Goal: Task Accomplishment & Management: Manage account settings

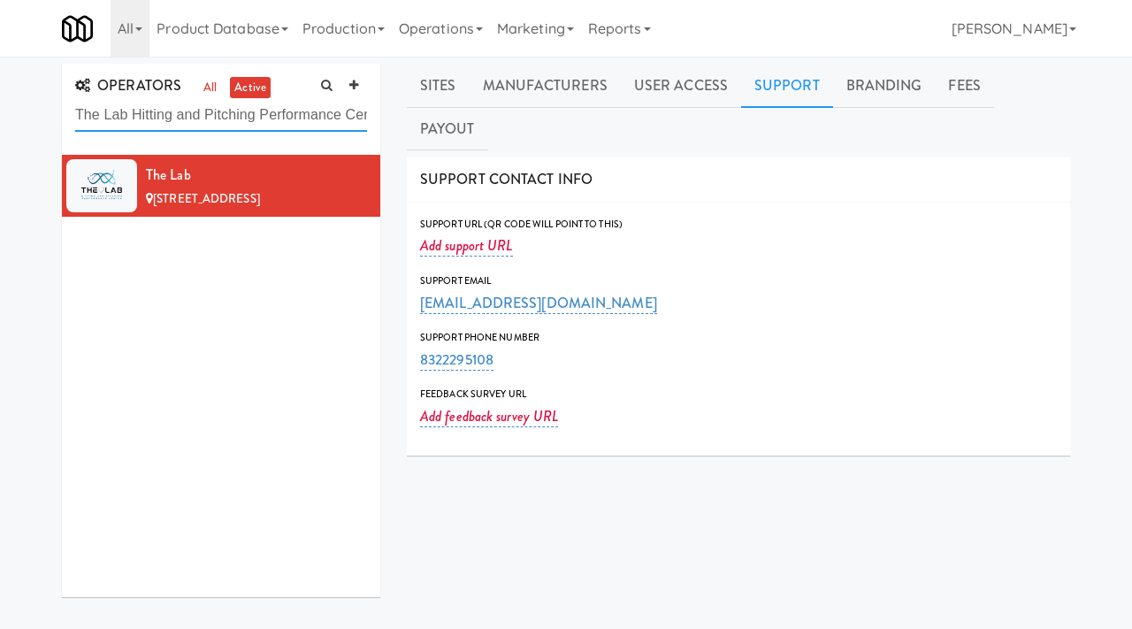
click at [333, 116] on input "The Lab Hitting and Pitching Performance Center" at bounding box center [221, 115] width 292 height 33
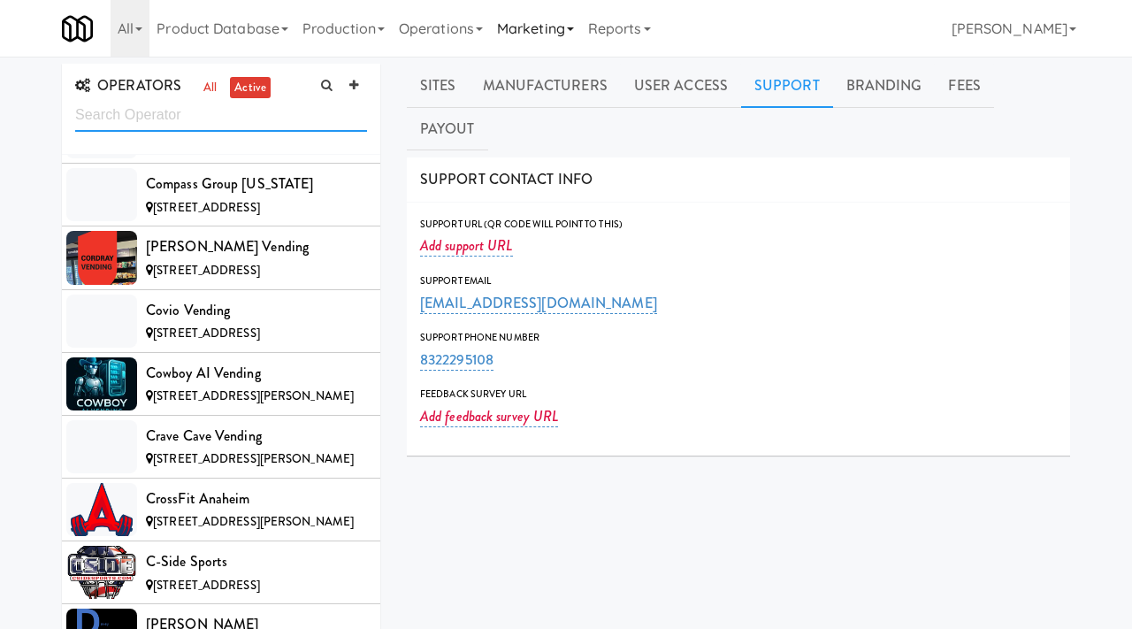
scroll to position [14828, 0]
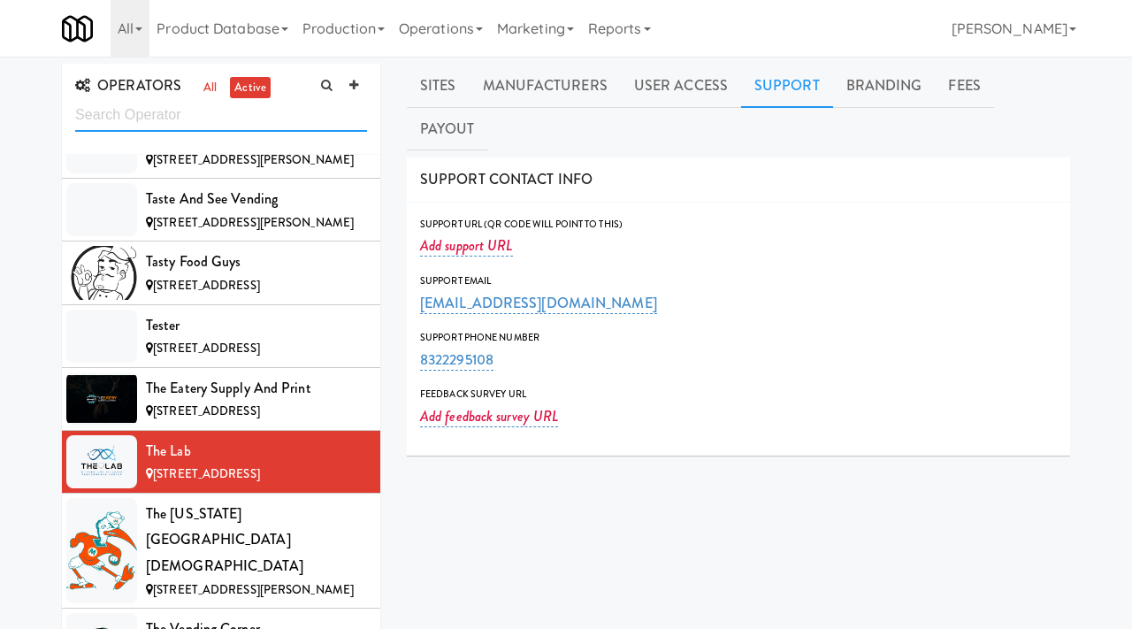
paste input "MCS-Amenities"
type input "MCS-Amenities"
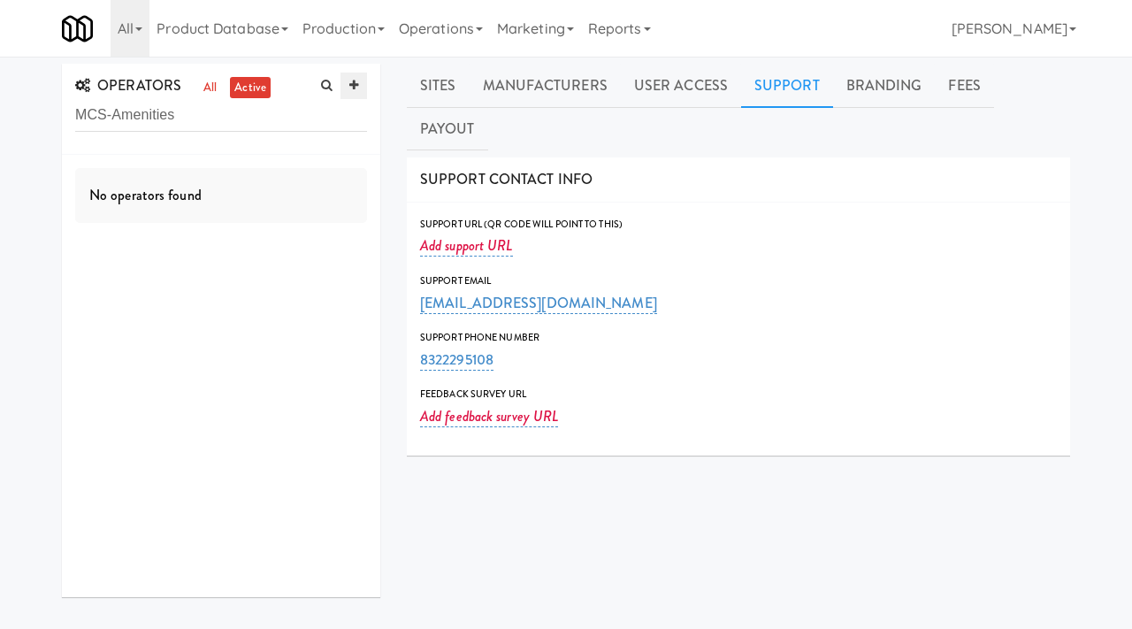
click at [351, 88] on icon at bounding box center [353, 85] width 9 height 11
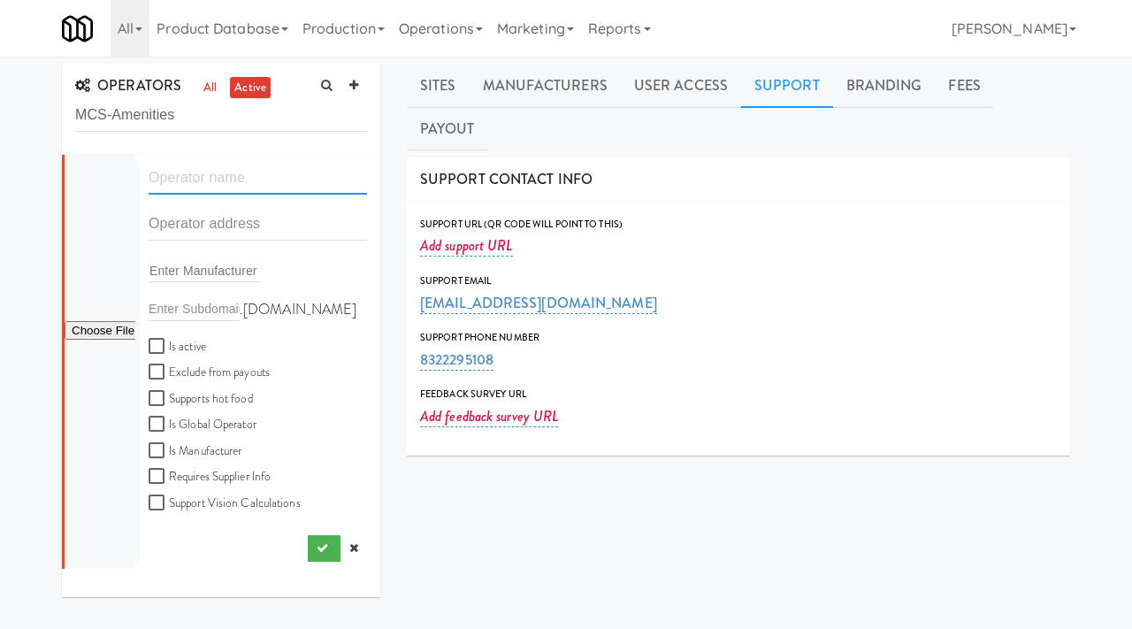
click at [222, 188] on input "text" at bounding box center [258, 178] width 218 height 33
paste input "MCS-Amenities"
type input "MCS-Amenities"
click at [184, 219] on input "text" at bounding box center [258, 224] width 218 height 33
paste input "26111 White Eagle Dr"
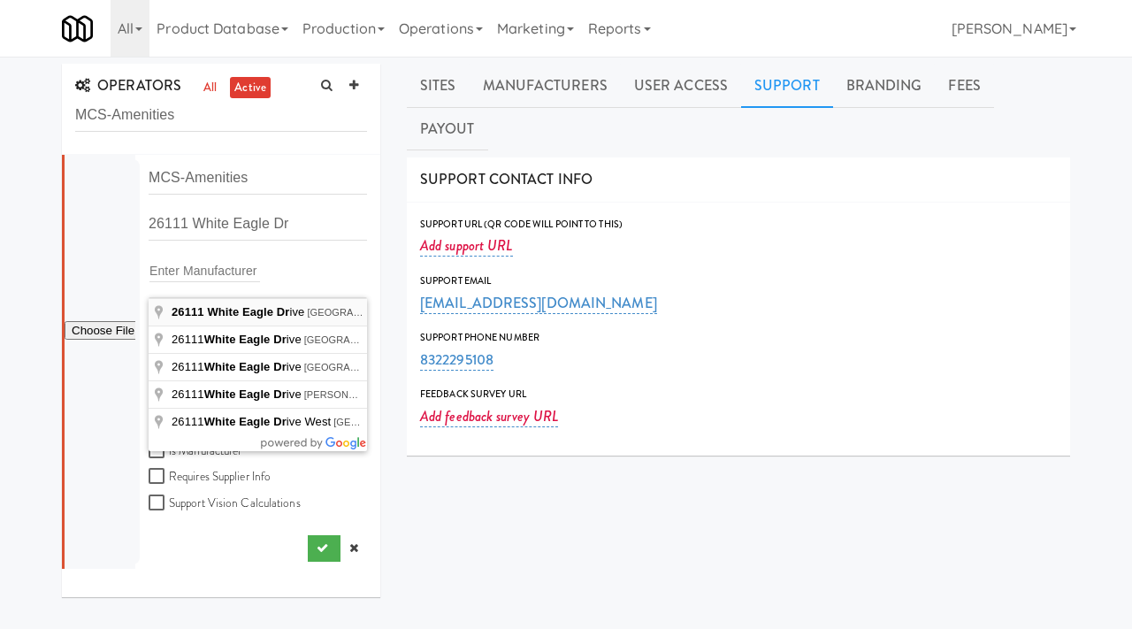
type input "26111 White Eagle Drive, San Antonio, TX, USA"
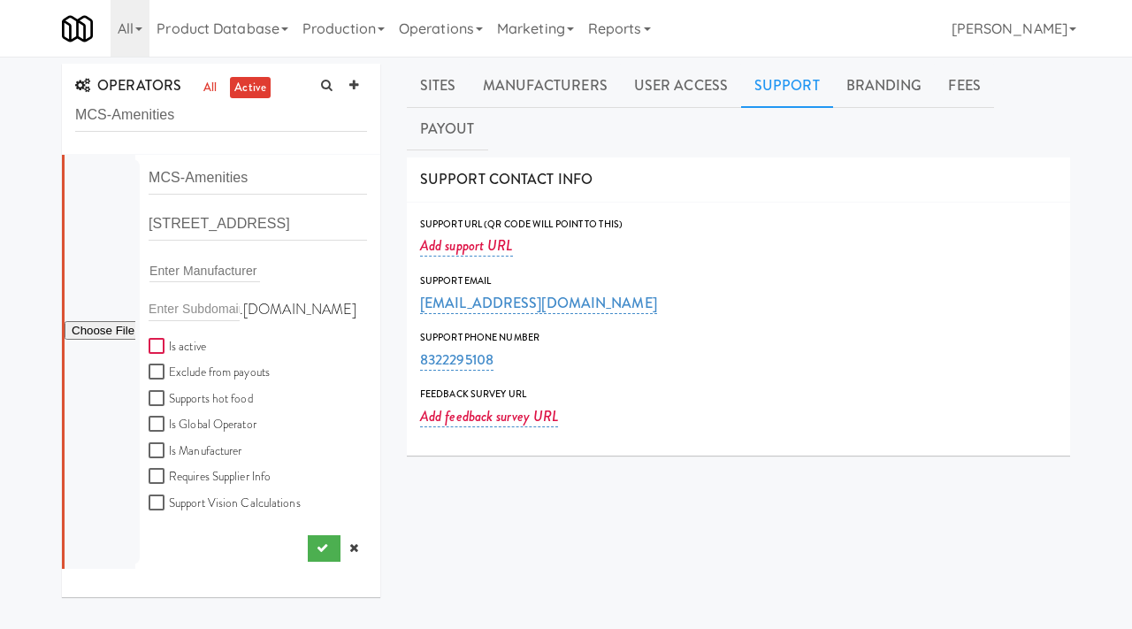
click at [162, 345] on input "Is active" at bounding box center [159, 347] width 20 height 14
checkbox input "true"
click at [122, 327] on input "file" at bounding box center [100, 331] width 71 height 22
click at [111, 339] on input "file" at bounding box center [100, 331] width 71 height 22
type input "C:\fakepath\Screenshot 2025-08-14 at 9.55.11 AM.png"
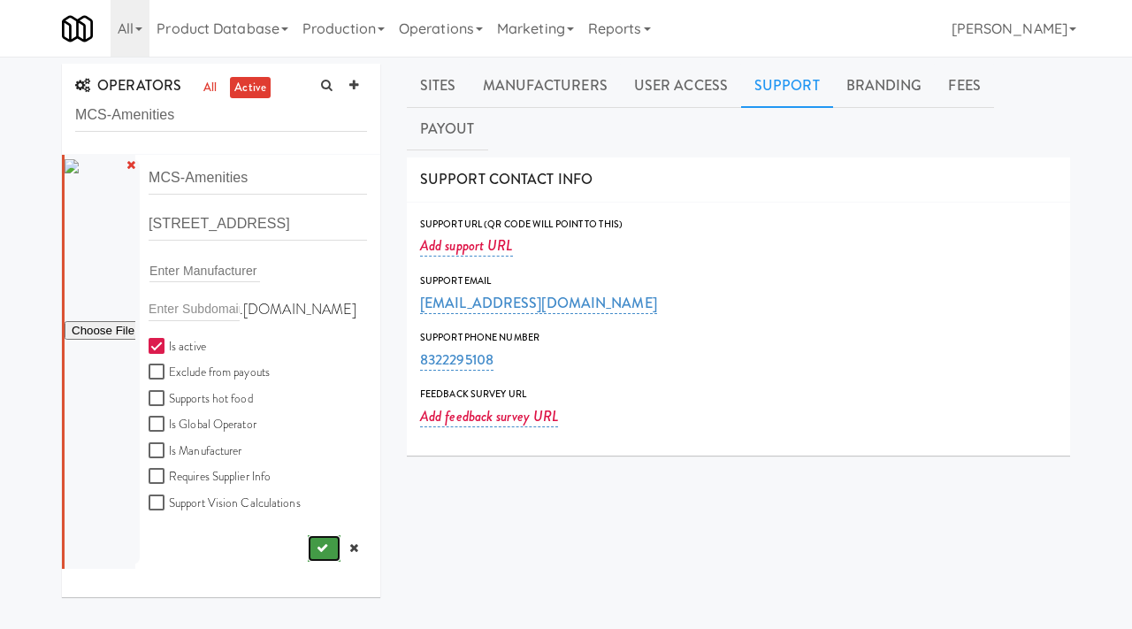
click at [317, 553] on icon "submit" at bounding box center [322, 547] width 11 height 11
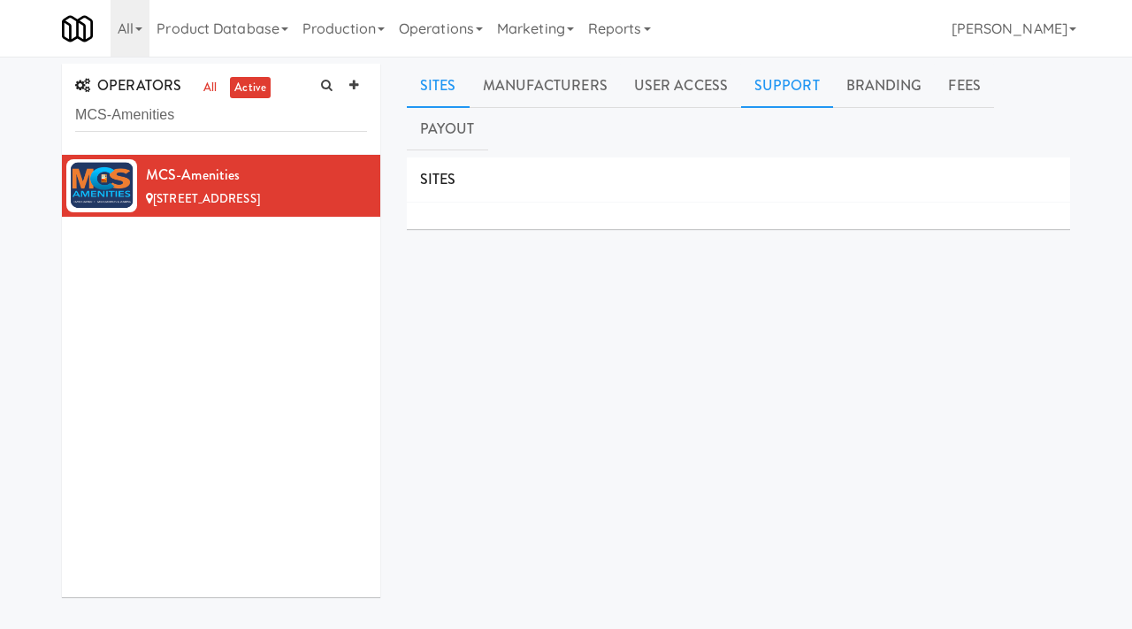
click at [795, 82] on link "Support" at bounding box center [787, 86] width 92 height 44
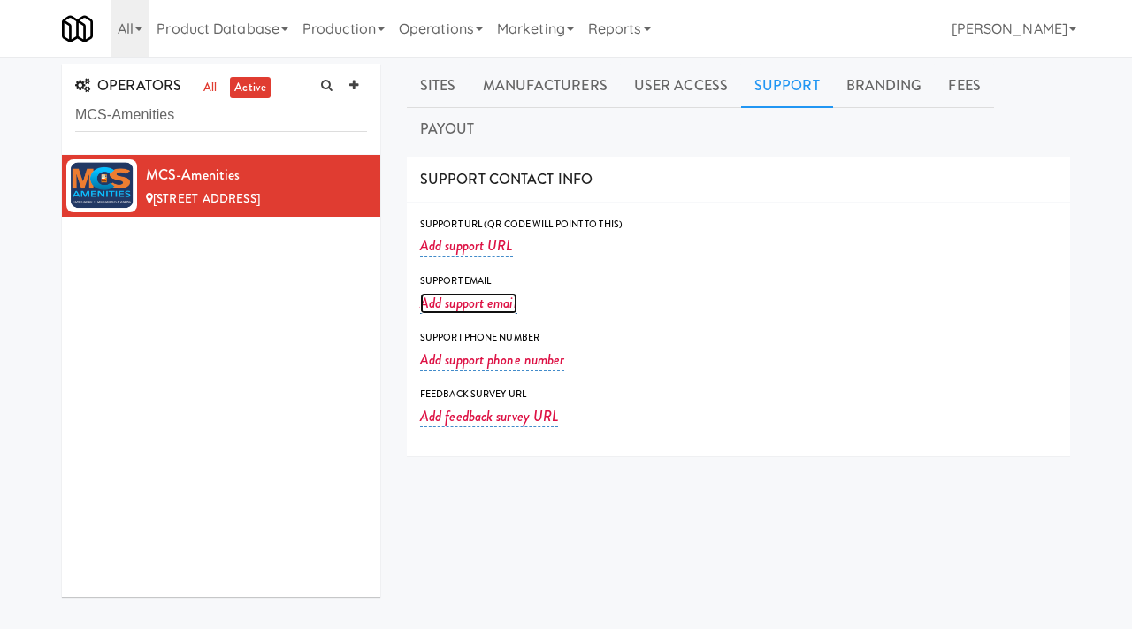
click at [485, 293] on link "Add support email" at bounding box center [468, 303] width 97 height 21
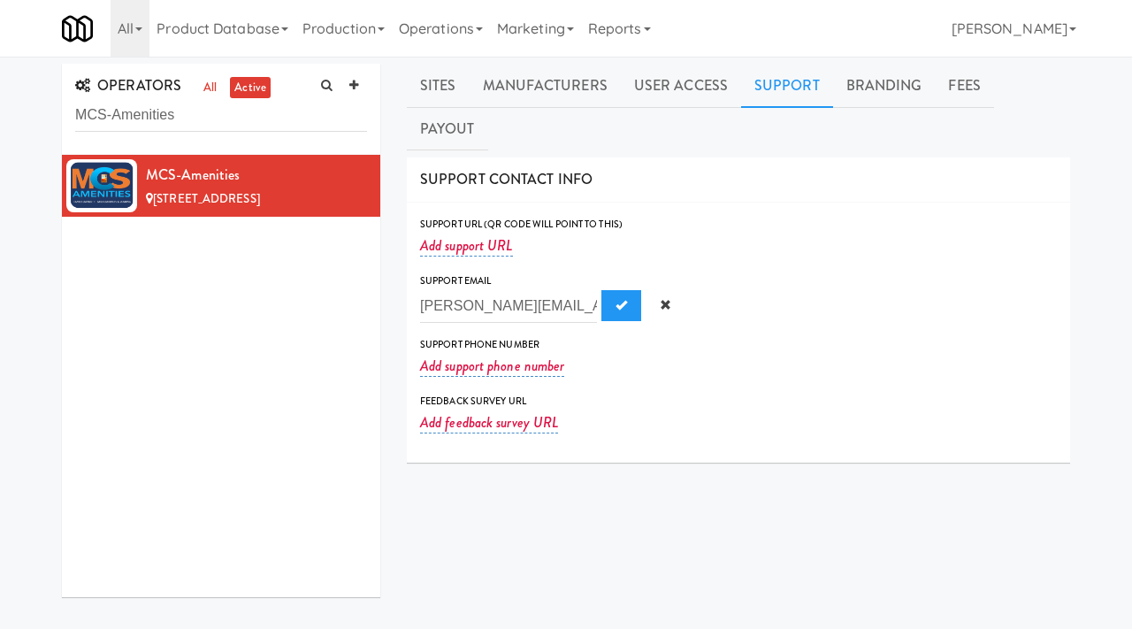
scroll to position [0, 14]
type input "mike@mcs-amenities.com"
click at [601, 290] on button "Submit" at bounding box center [621, 306] width 40 height 32
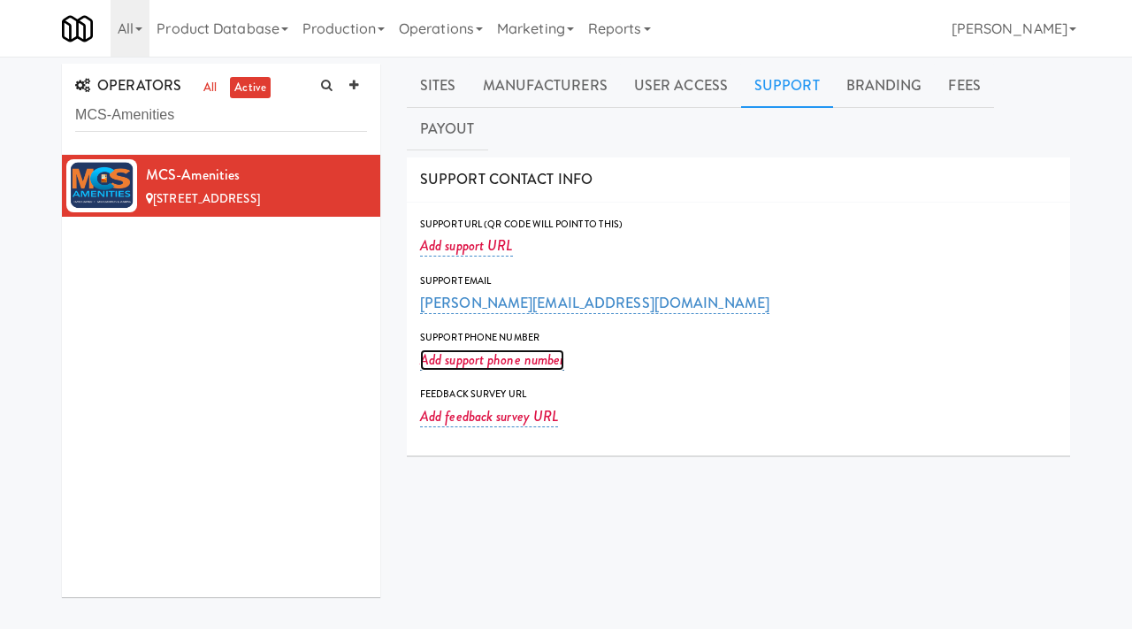
click at [459, 349] on link "Add support phone number" at bounding box center [492, 359] width 144 height 21
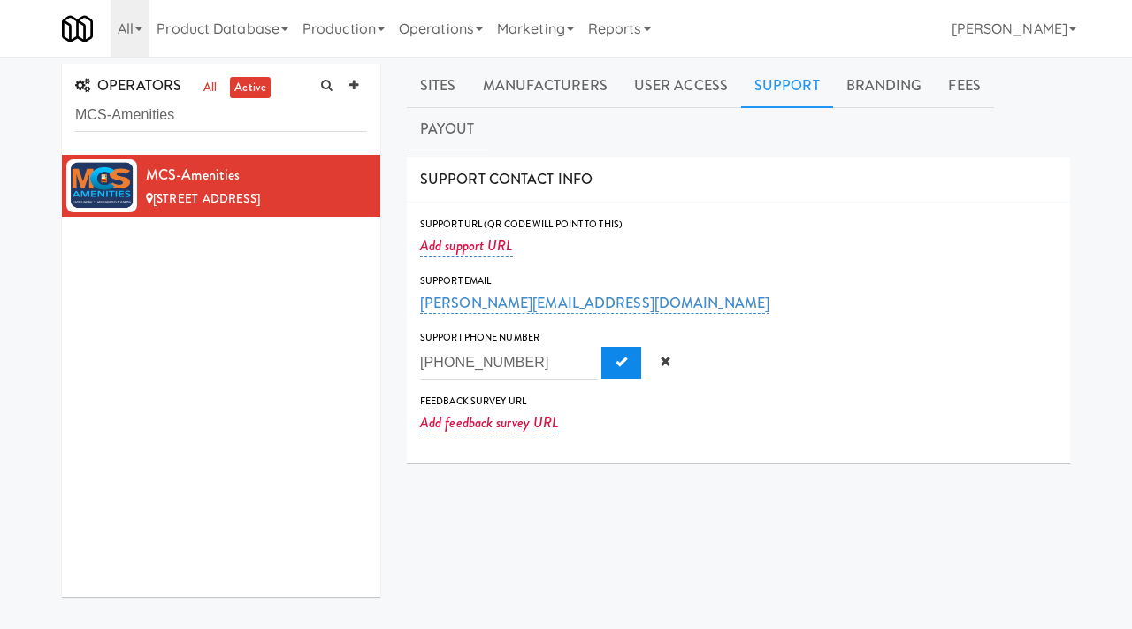
type input "210-861-6961"
click at [616, 356] on span "Submit" at bounding box center [621, 361] width 11 height 11
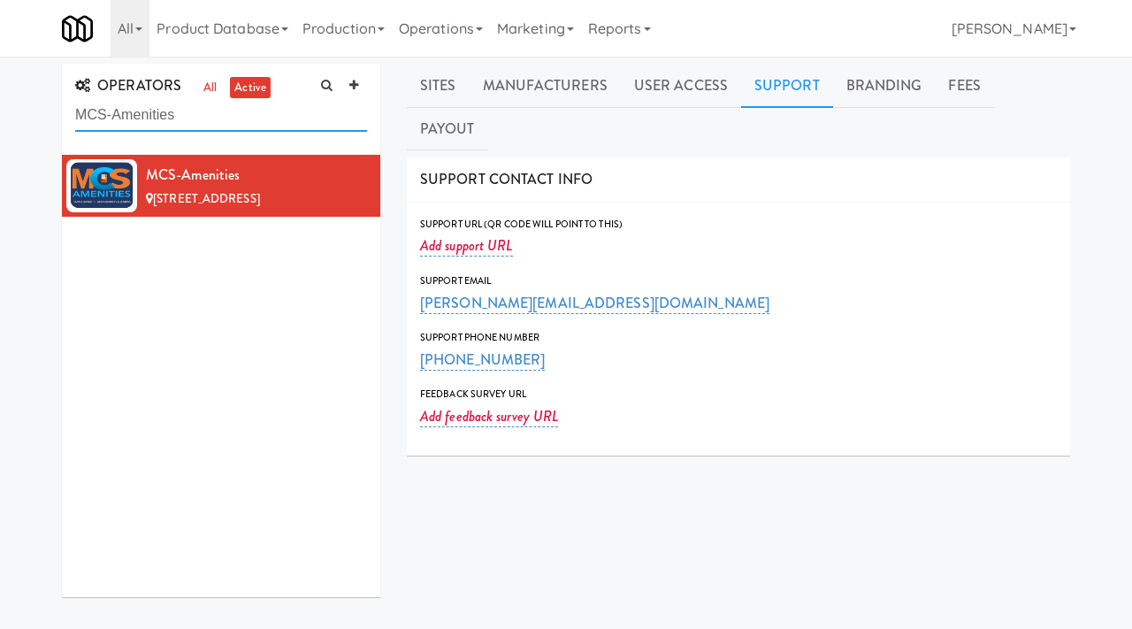
click at [115, 119] on input "MCS-Amenities" at bounding box center [221, 115] width 292 height 33
click at [184, 279] on div "MCS-Amenities 26111 White Eagle Dr, San Antonio TX" at bounding box center [221, 376] width 318 height 442
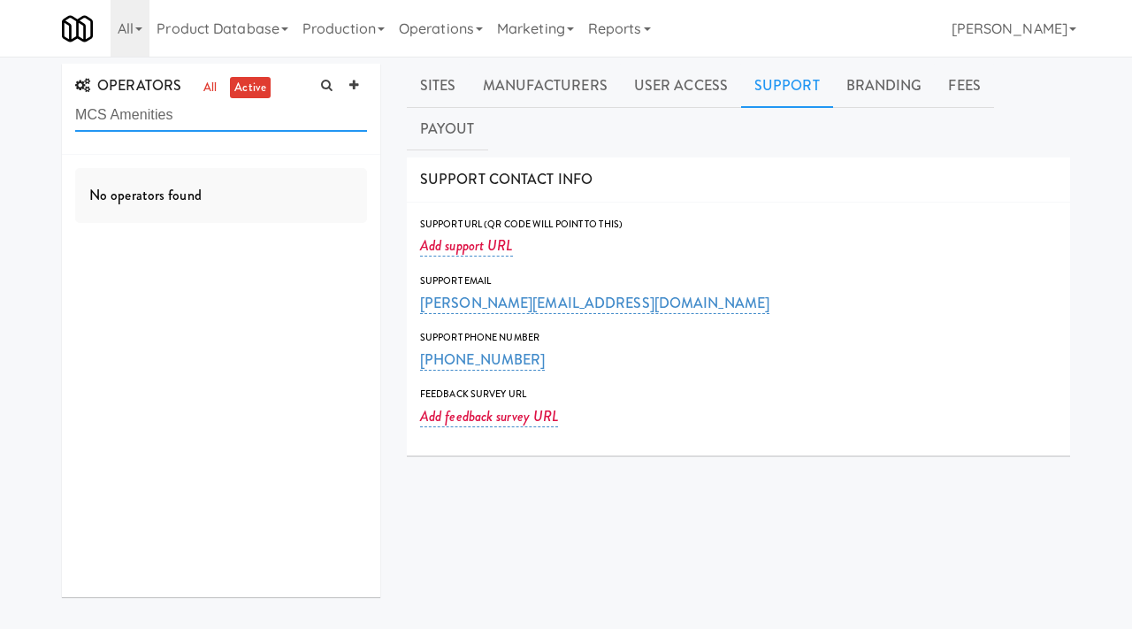
click at [111, 116] on input "MCS Amenities" at bounding box center [221, 115] width 292 height 33
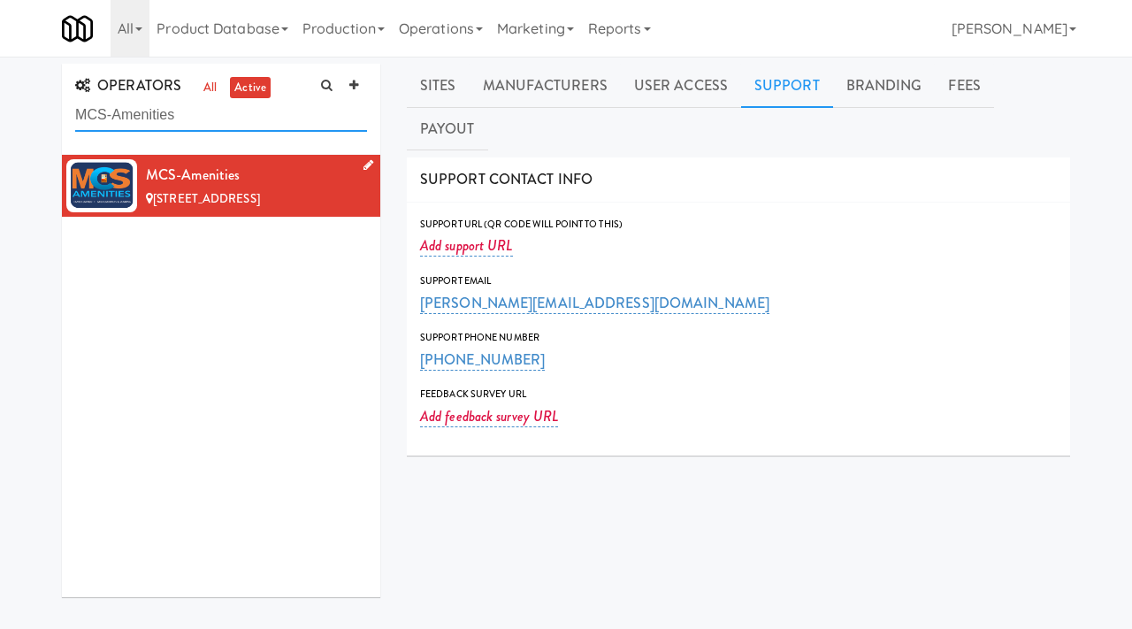
type input "MCS-Amenities"
click at [364, 172] on link at bounding box center [364, 166] width 17 height 22
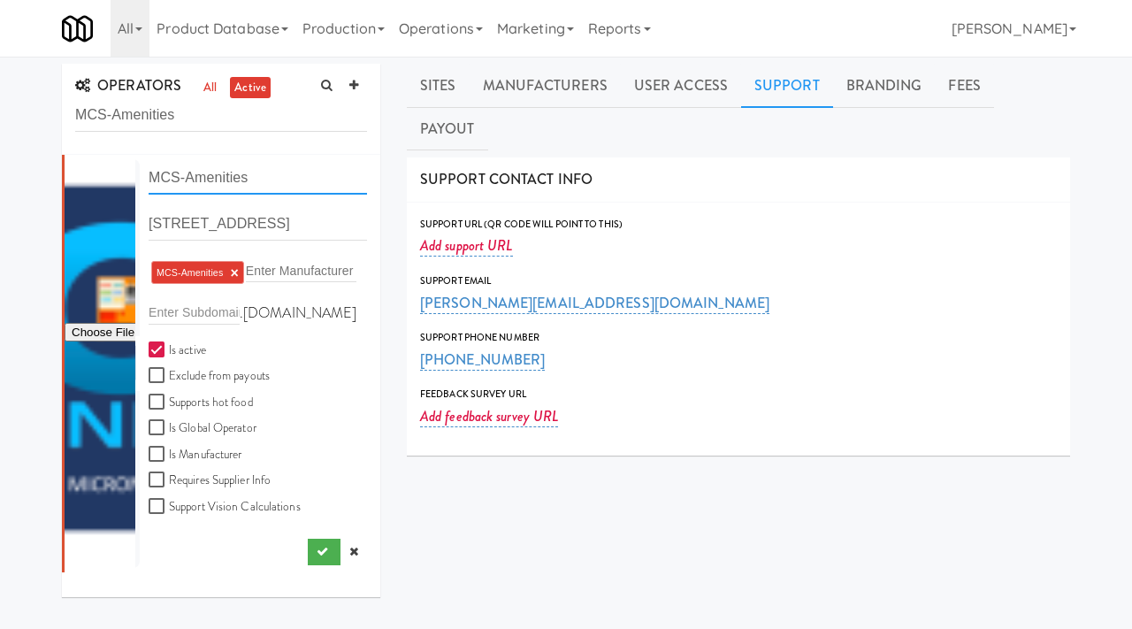
click at [186, 181] on input "MCS-Amenities" at bounding box center [258, 178] width 218 height 33
type input "MCS Amenities"
click at [319, 547] on icon "submit" at bounding box center [322, 551] width 11 height 11
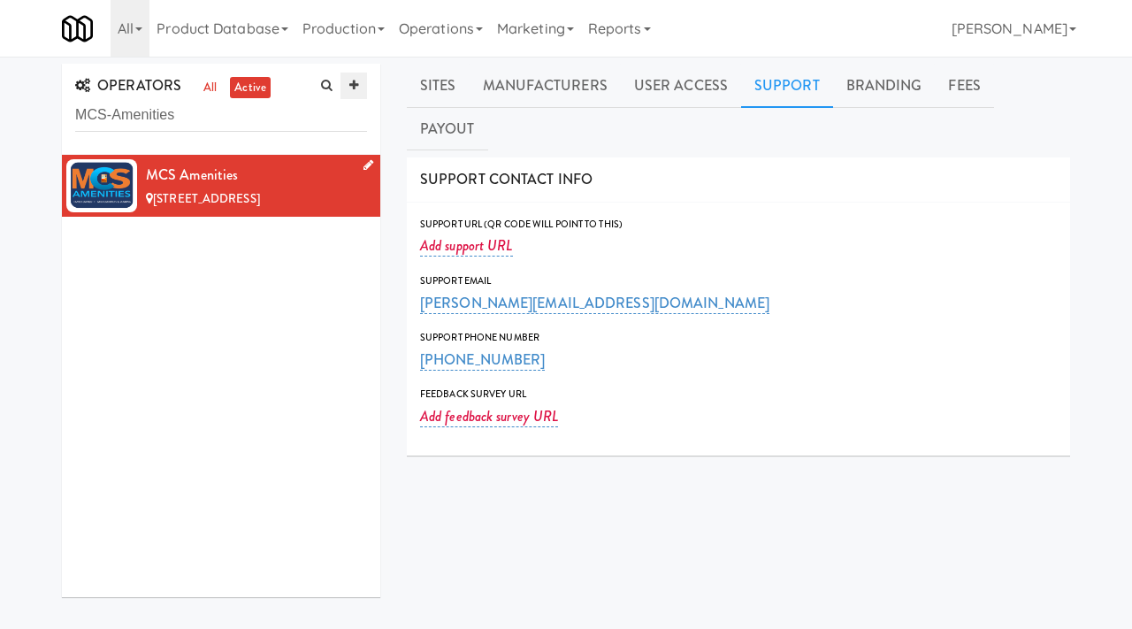
click at [350, 83] on icon at bounding box center [353, 85] width 9 height 11
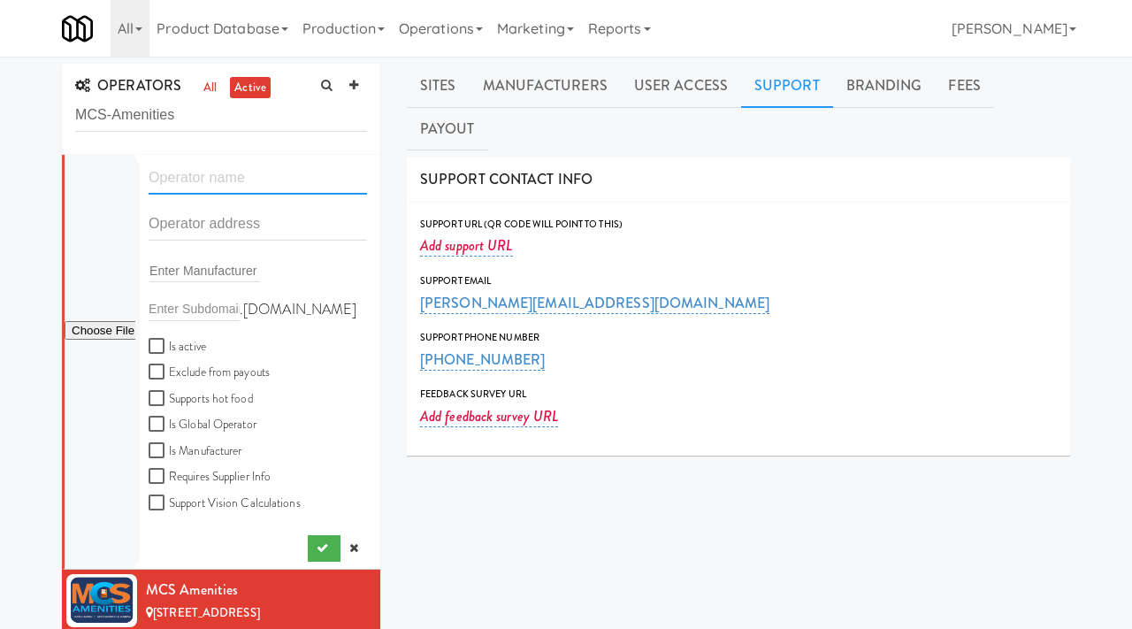
click at [190, 177] on input "text" at bounding box center [258, 178] width 218 height 33
paste input "[PERSON_NAME] Vending"
type input "[PERSON_NAME] Vending"
click at [217, 225] on input "text" at bounding box center [258, 224] width 218 height 33
paste input "10139 Bryant Road"
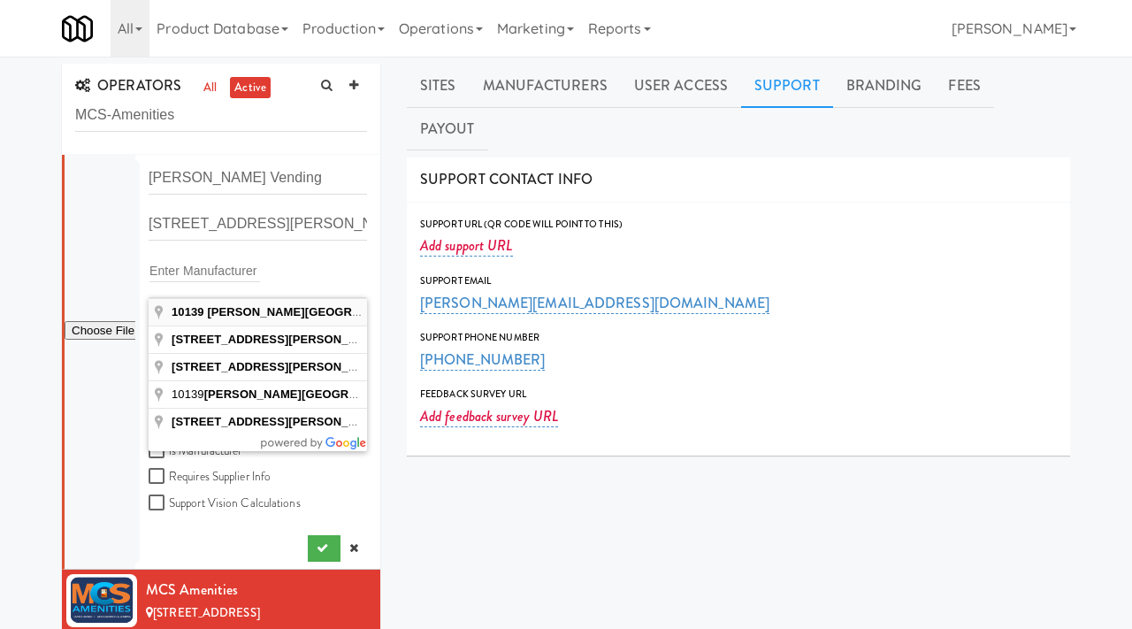
type input "10139 Bryant Road, Lithia, FL, USA"
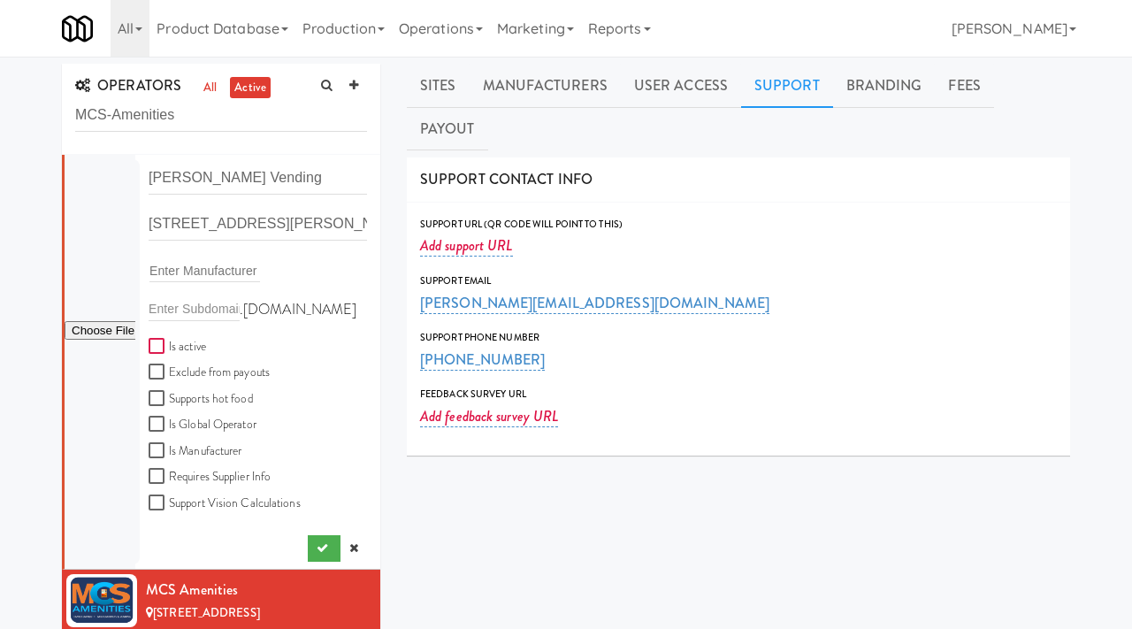
click at [158, 348] on input "Is active" at bounding box center [159, 347] width 20 height 14
checkbox input "true"
click at [324, 539] on button "submit" at bounding box center [324, 548] width 33 height 27
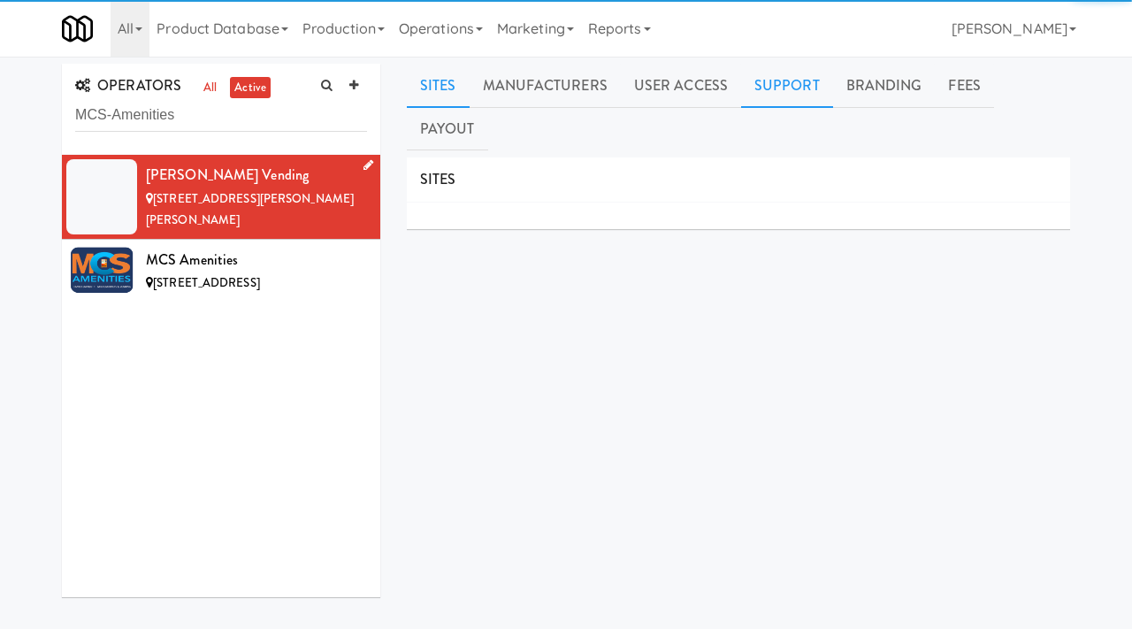
click at [776, 96] on link "Support" at bounding box center [787, 86] width 92 height 44
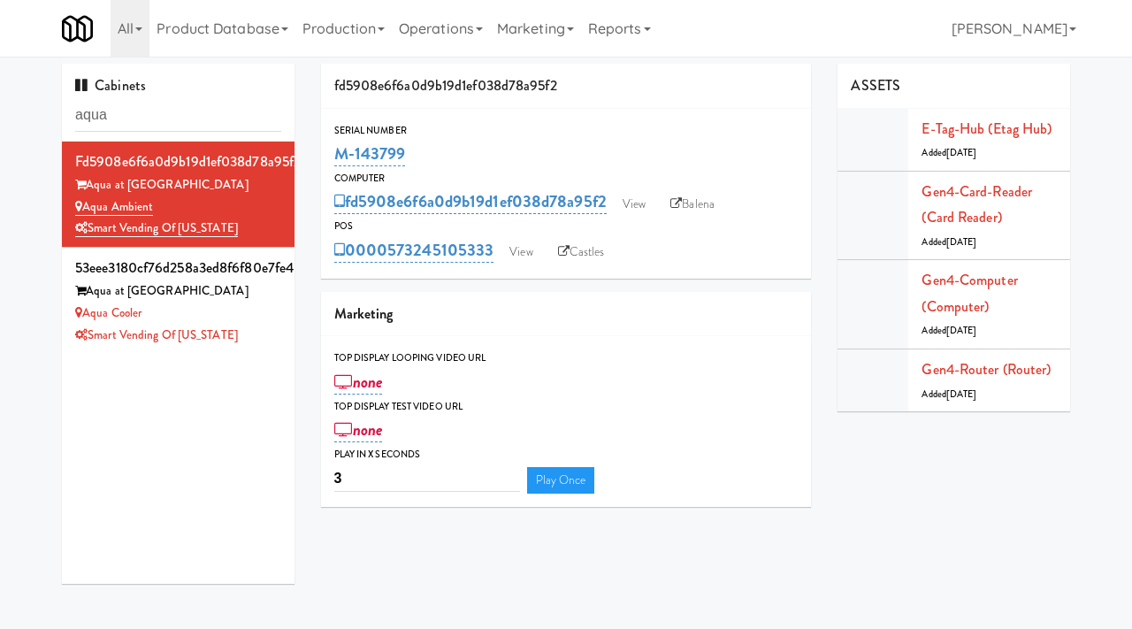
scroll to position [51, 0]
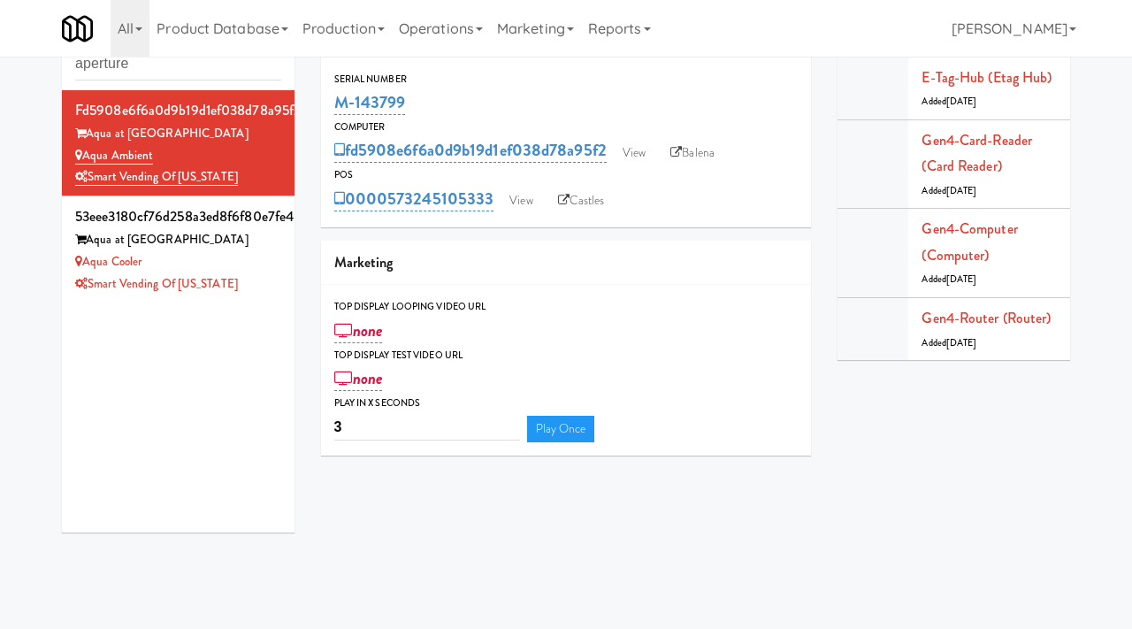
type input "aperture"
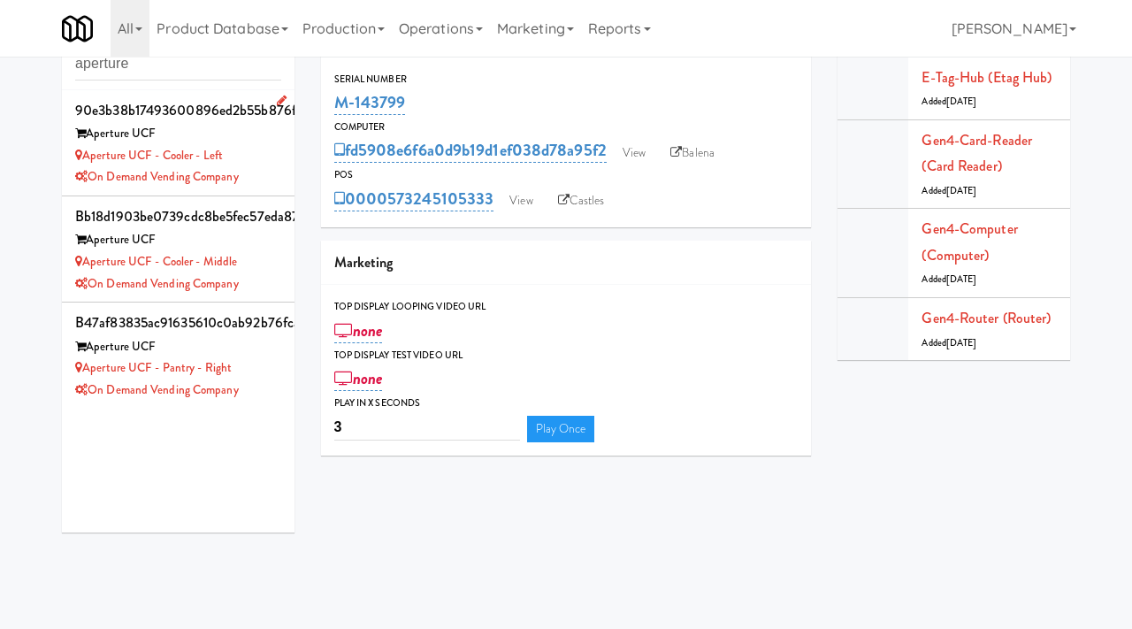
click at [254, 154] on div "Aperture UCF - Cooler - Left" at bounding box center [178, 156] width 206 height 22
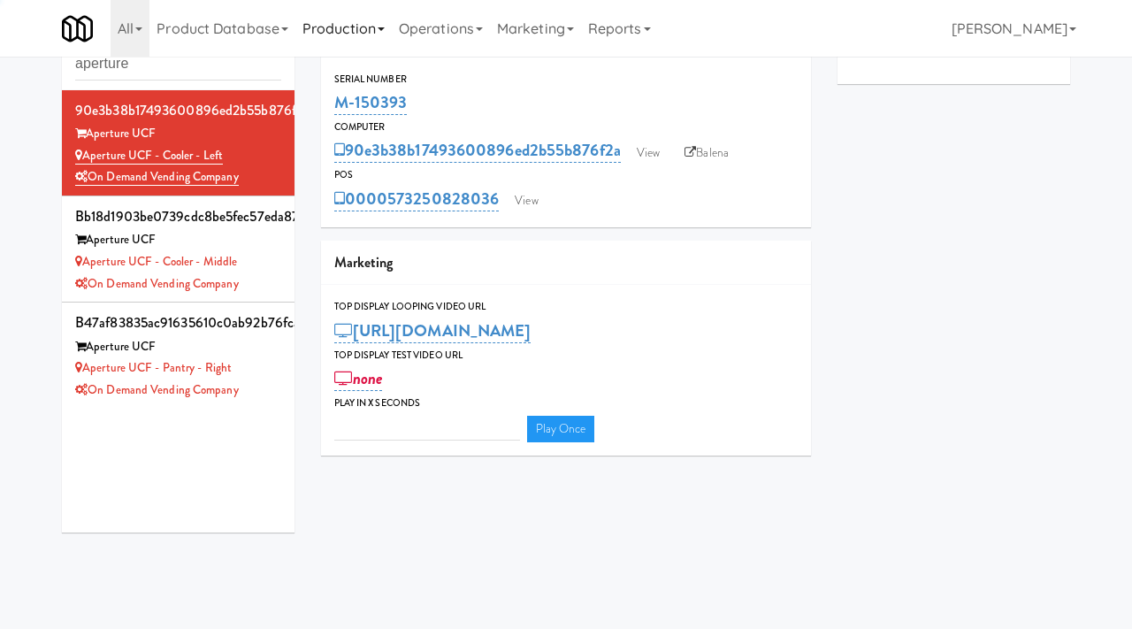
type input "3"
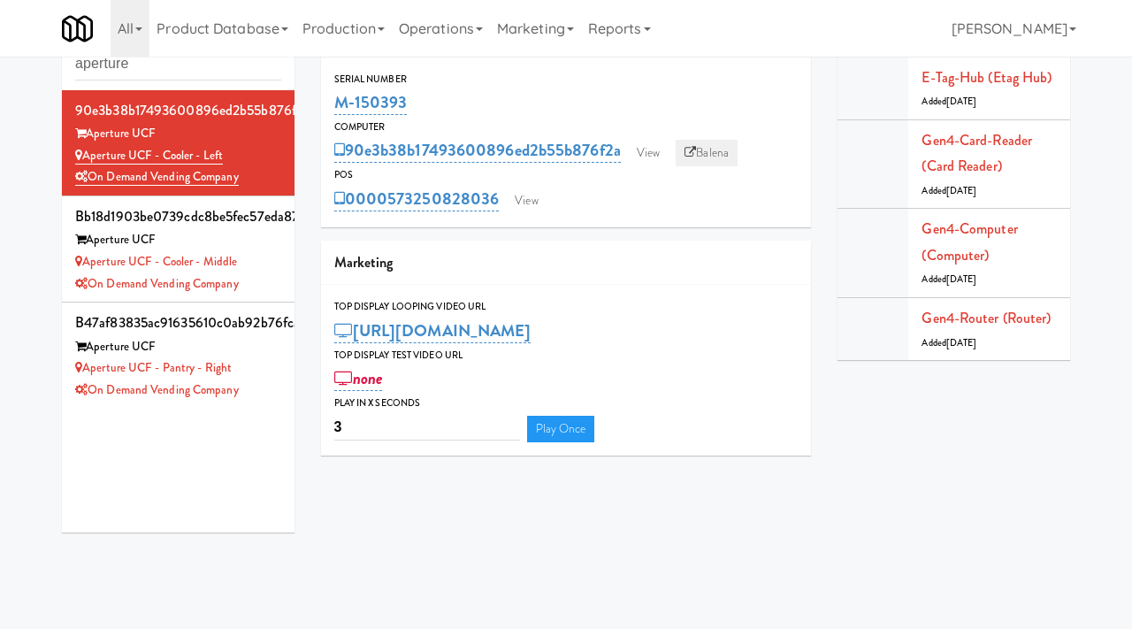
click at [707, 147] on link "Balena" at bounding box center [707, 153] width 62 height 27
click at [270, 259] on div "Aperture UCF - Cooler - Middle" at bounding box center [178, 262] width 206 height 22
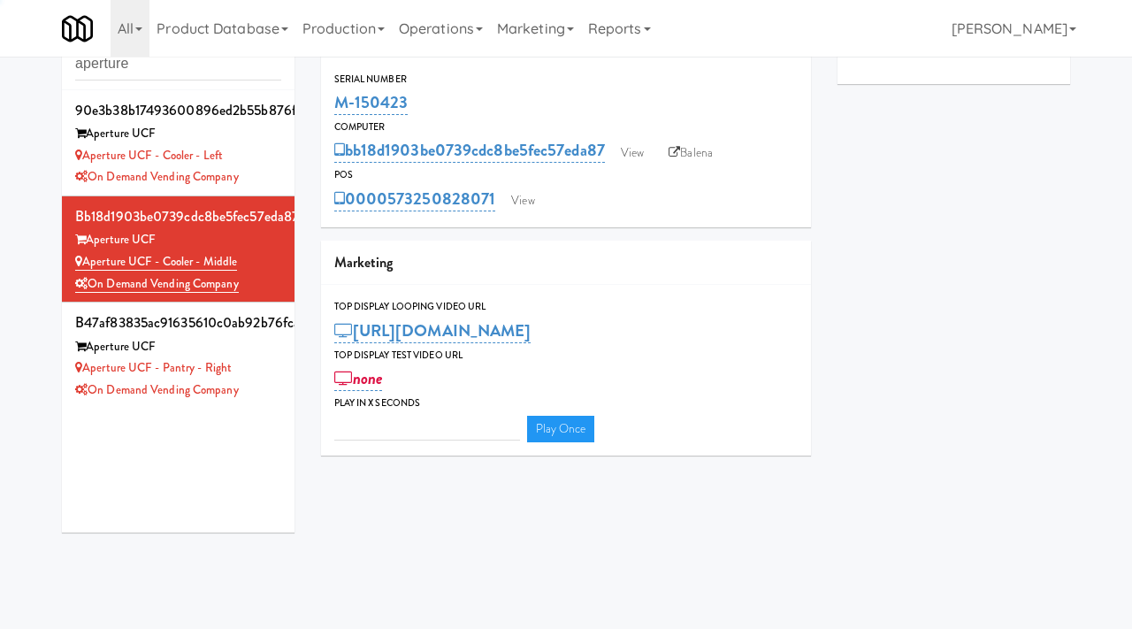
type input "3"
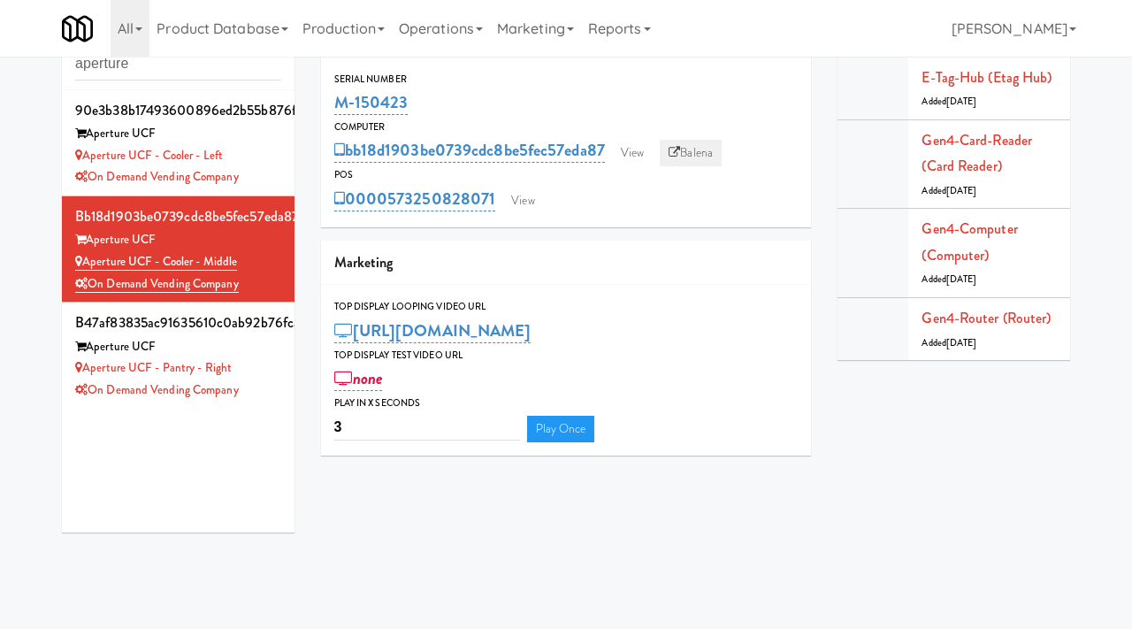
click at [686, 147] on link "Balena" at bounding box center [691, 153] width 62 height 27
click at [261, 367] on div "Aperture UCF - Pantry - Right" at bounding box center [178, 368] width 206 height 22
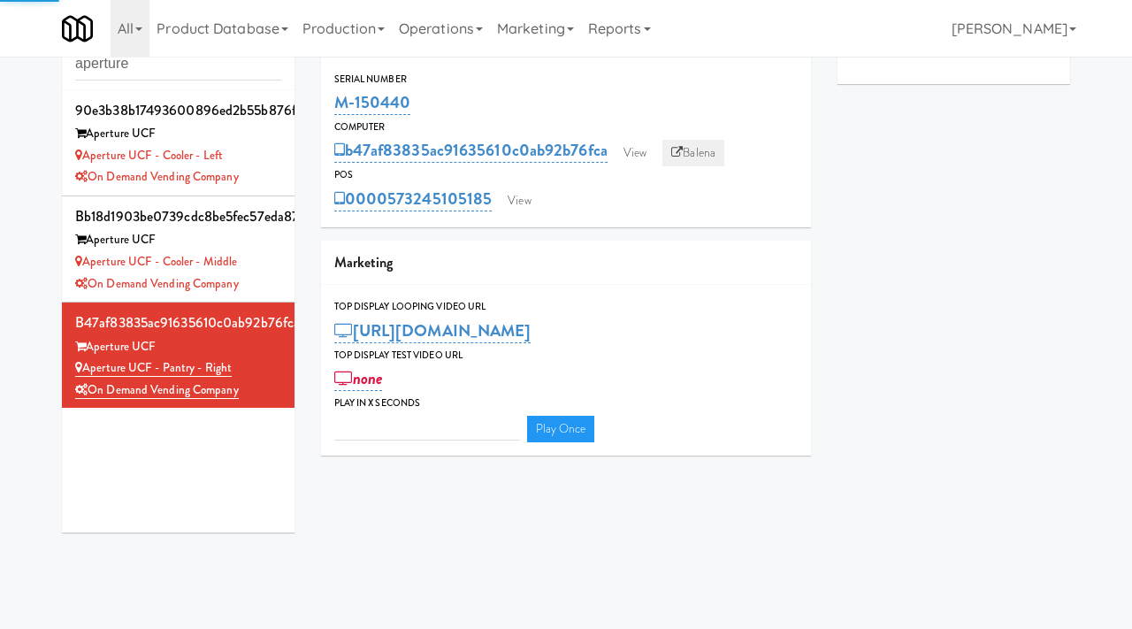
type input "3"
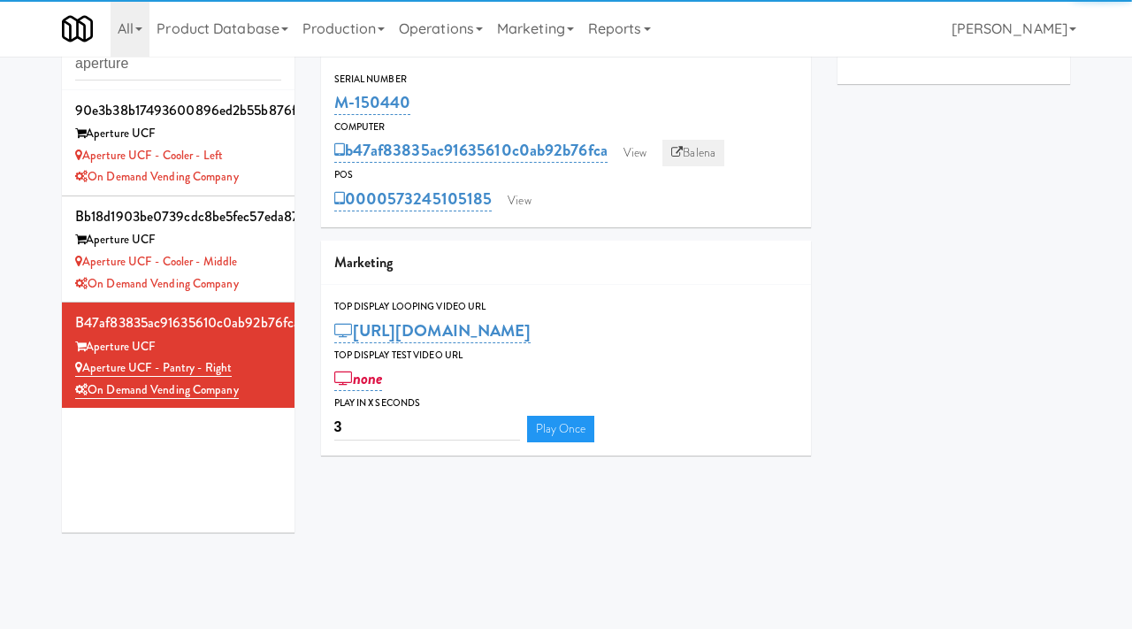
click at [700, 148] on link "Balena" at bounding box center [693, 153] width 62 height 27
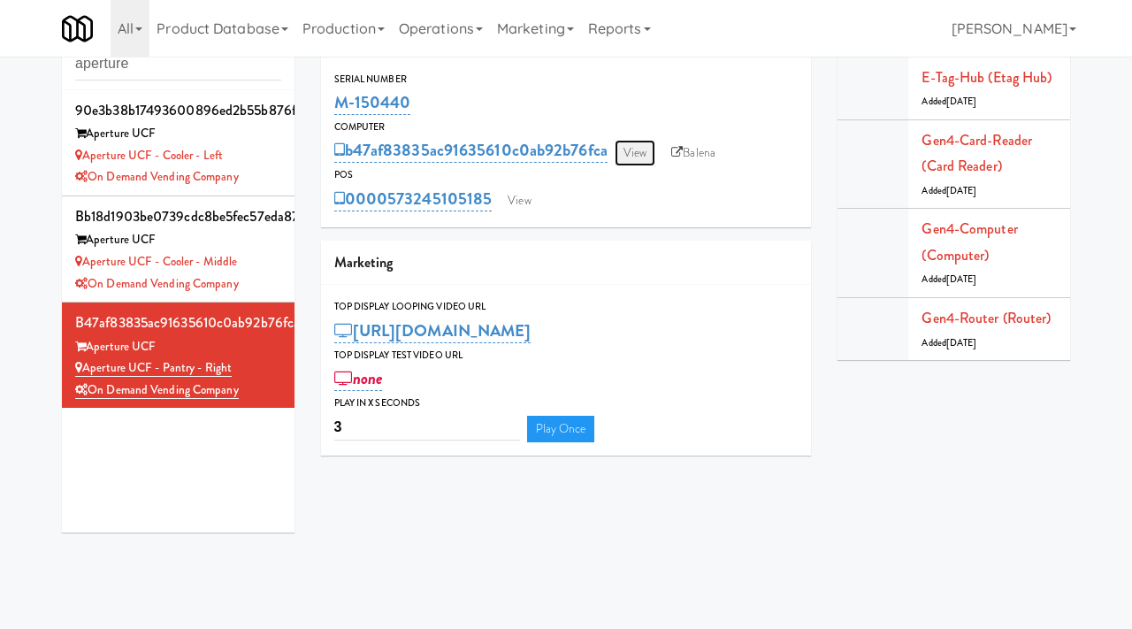
click at [646, 147] on link "View" at bounding box center [635, 153] width 41 height 27
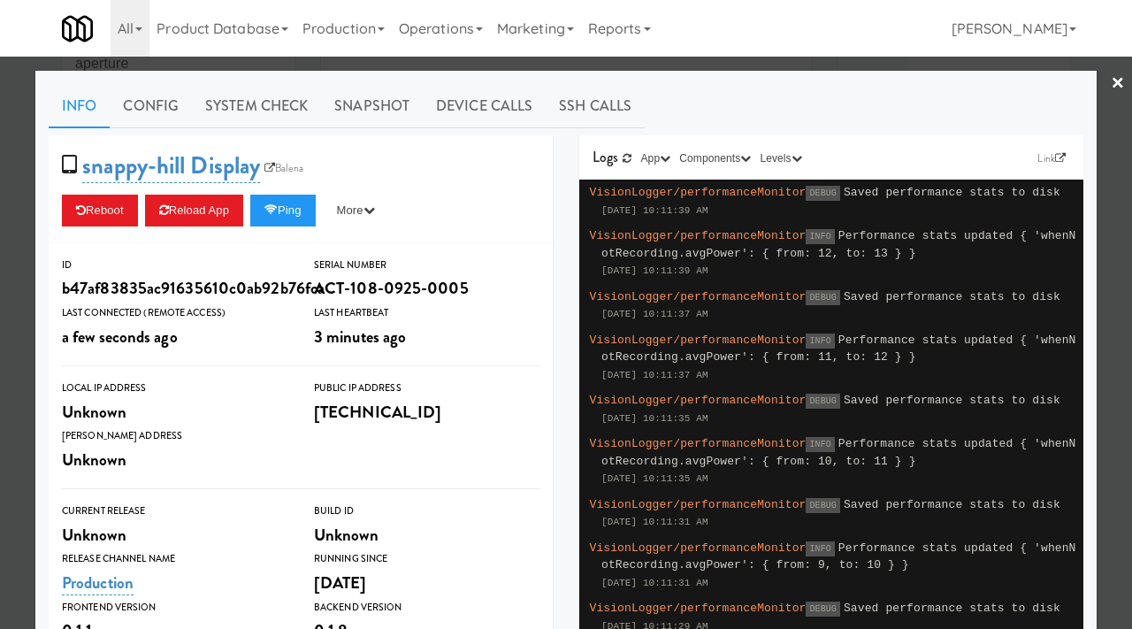
click at [339, 65] on div at bounding box center [566, 314] width 1132 height 629
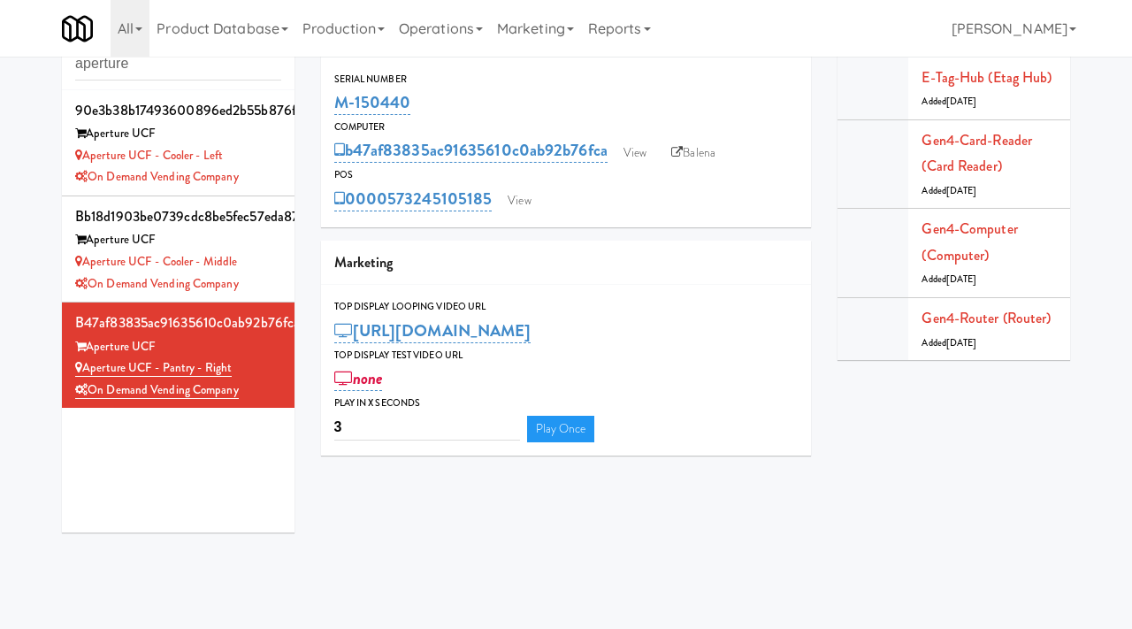
drag, startPoint x: 419, startPoint y: 97, endPoint x: 325, endPoint y: 100, distance: 93.8
click at [325, 100] on div "Serial Number M-150440" at bounding box center [566, 95] width 491 height 48
copy link "M-150440"
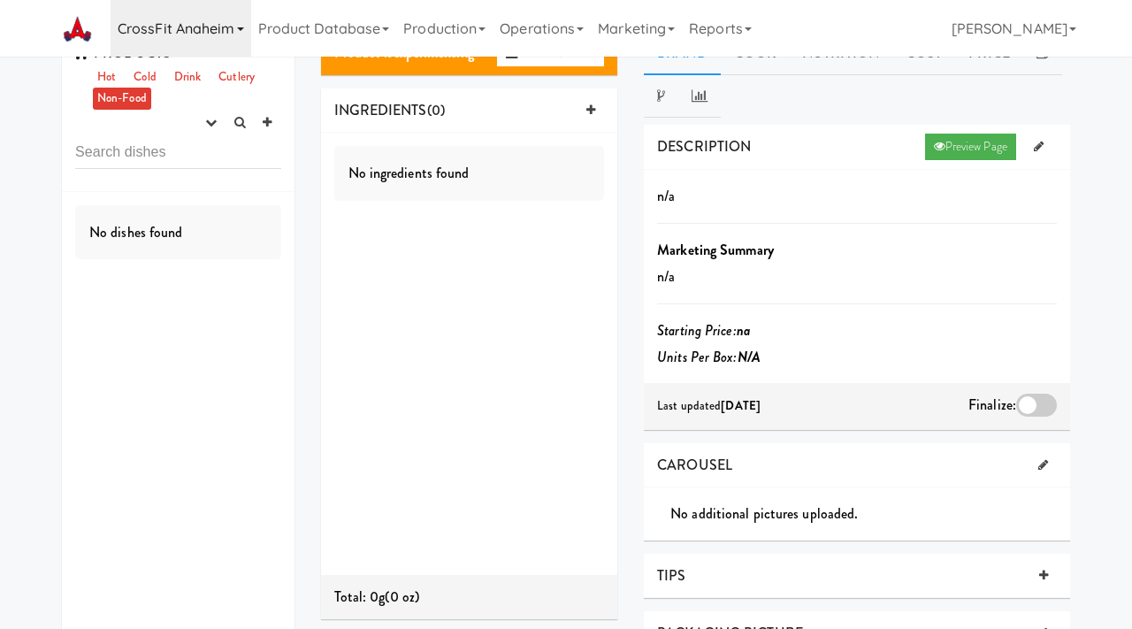
scroll to position [33, 0]
click at [225, 34] on link "CrossFit Anaheim" at bounding box center [181, 28] width 141 height 57
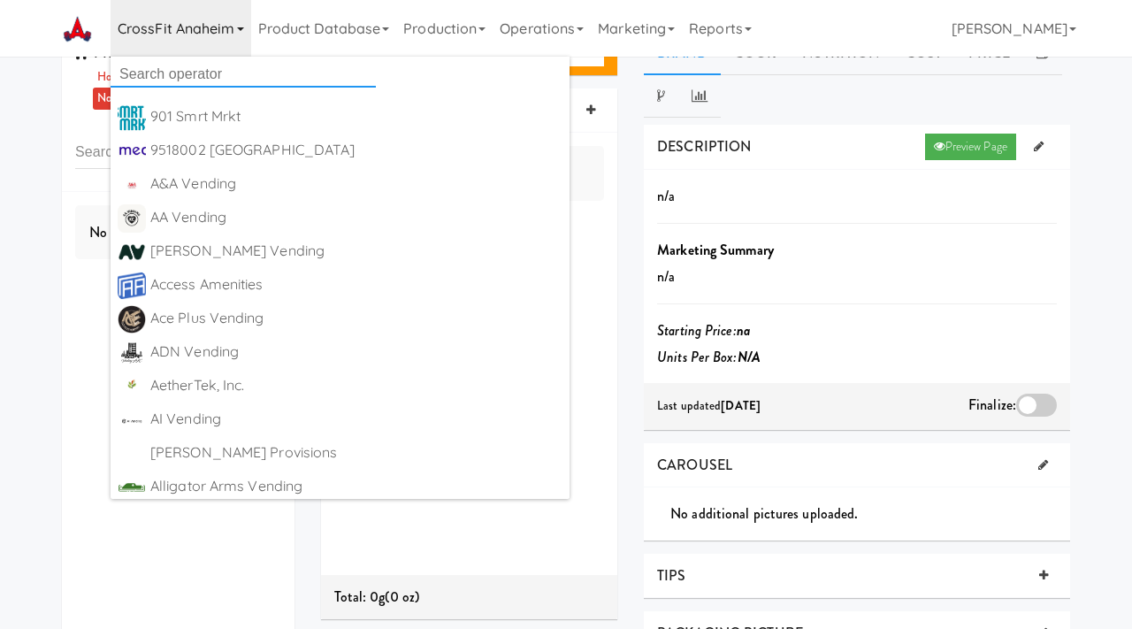
click at [168, 73] on input "text" at bounding box center [243, 74] width 265 height 27
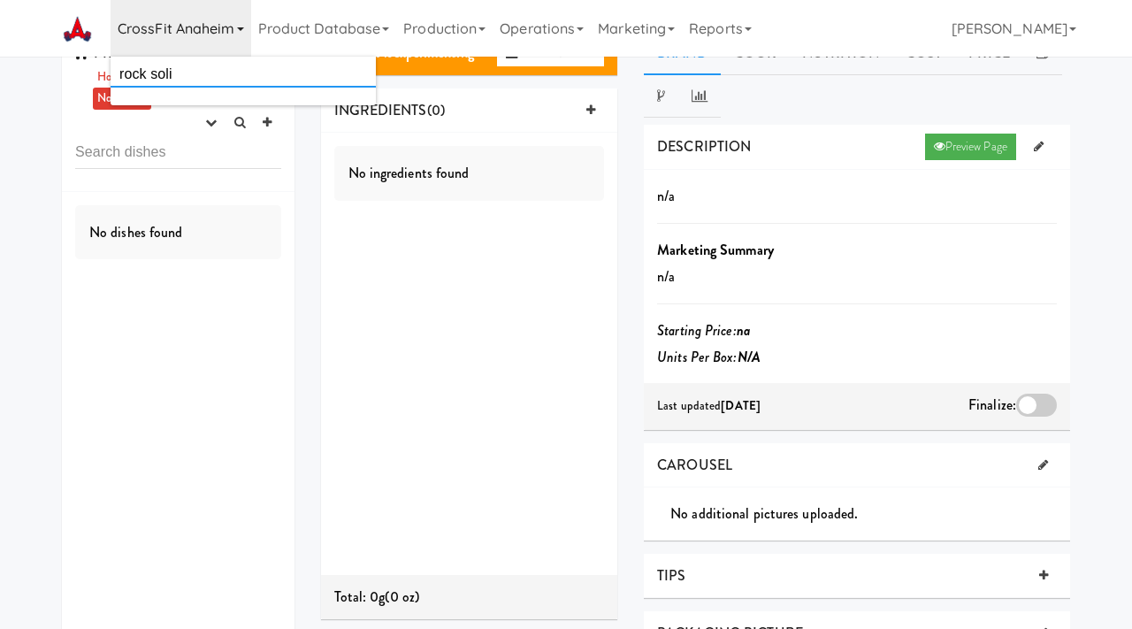
type input "rock solid"
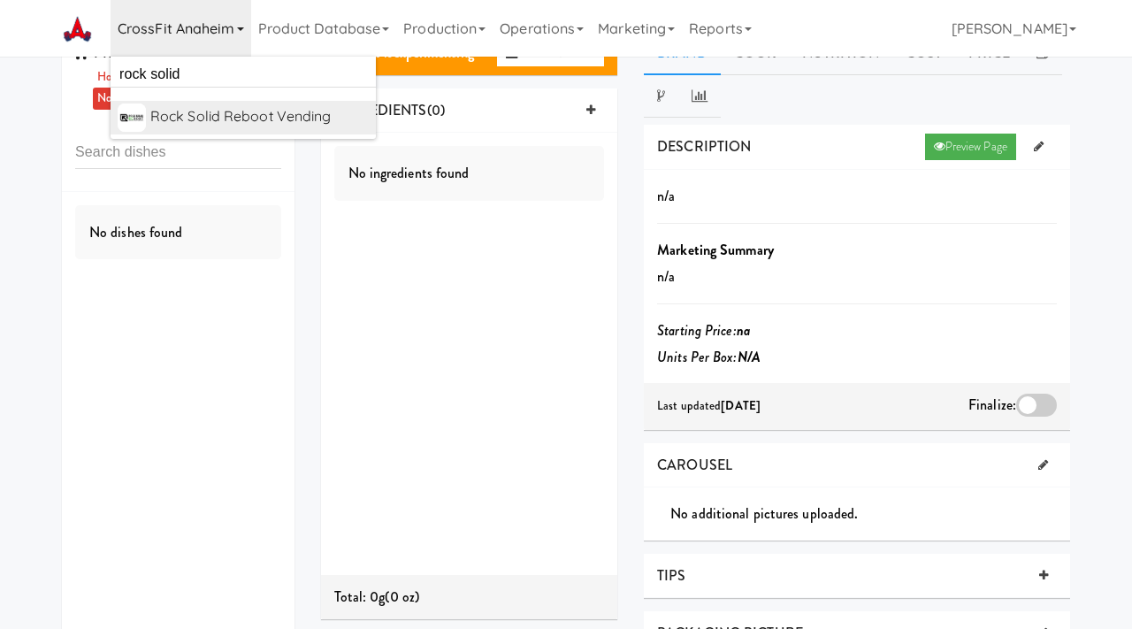
click at [173, 102] on link "Rock Solid Reboot Vending https://classic.micromart.com/recipes/26002?operator_…" at bounding box center [243, 118] width 265 height 34
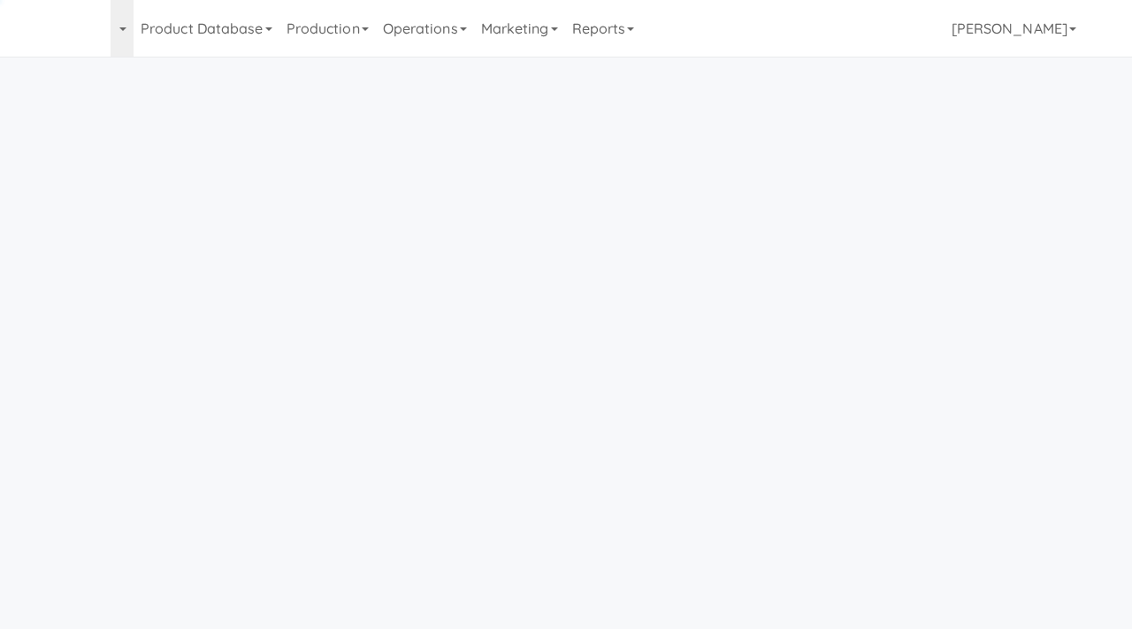
scroll to position [33, 0]
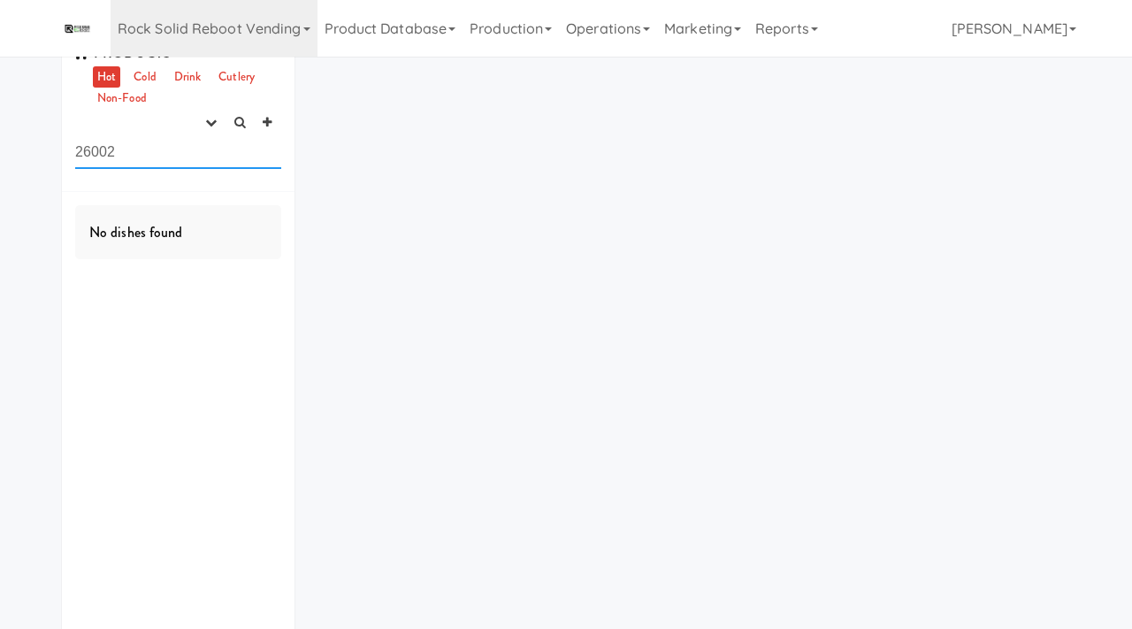
drag, startPoint x: 192, startPoint y: 154, endPoint x: 63, endPoint y: 147, distance: 129.3
click at [63, 147] on div "PRODUCTS Hot Cold Drink Cutlery Non-Food experimenting finalized shipped discon…" at bounding box center [178, 111] width 233 height 161
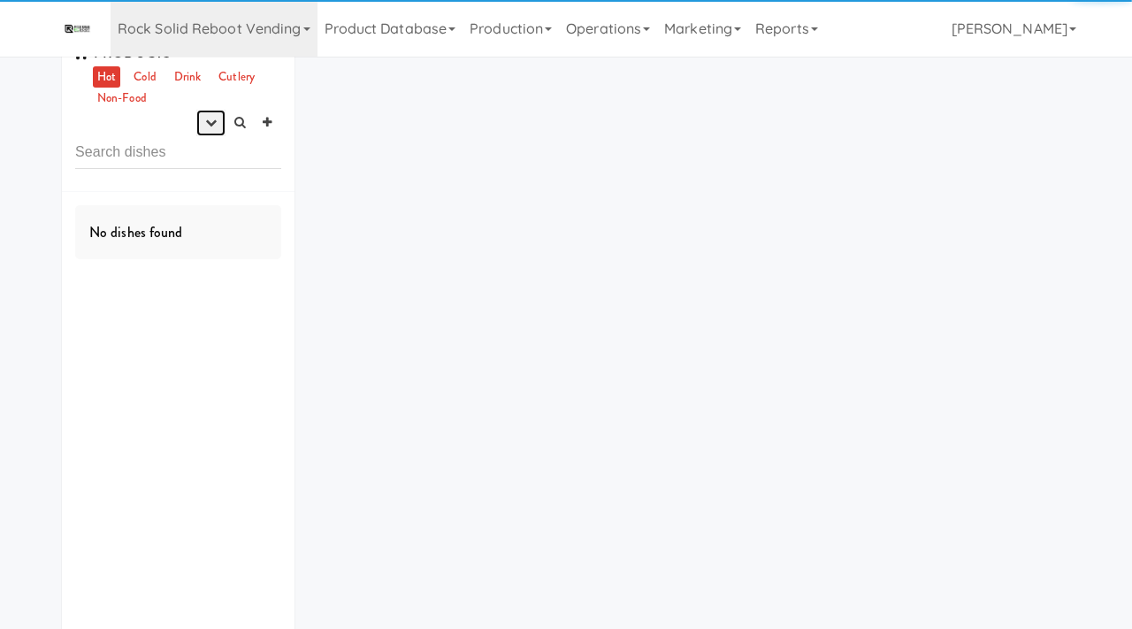
click at [206, 120] on icon "button" at bounding box center [210, 122] width 11 height 11
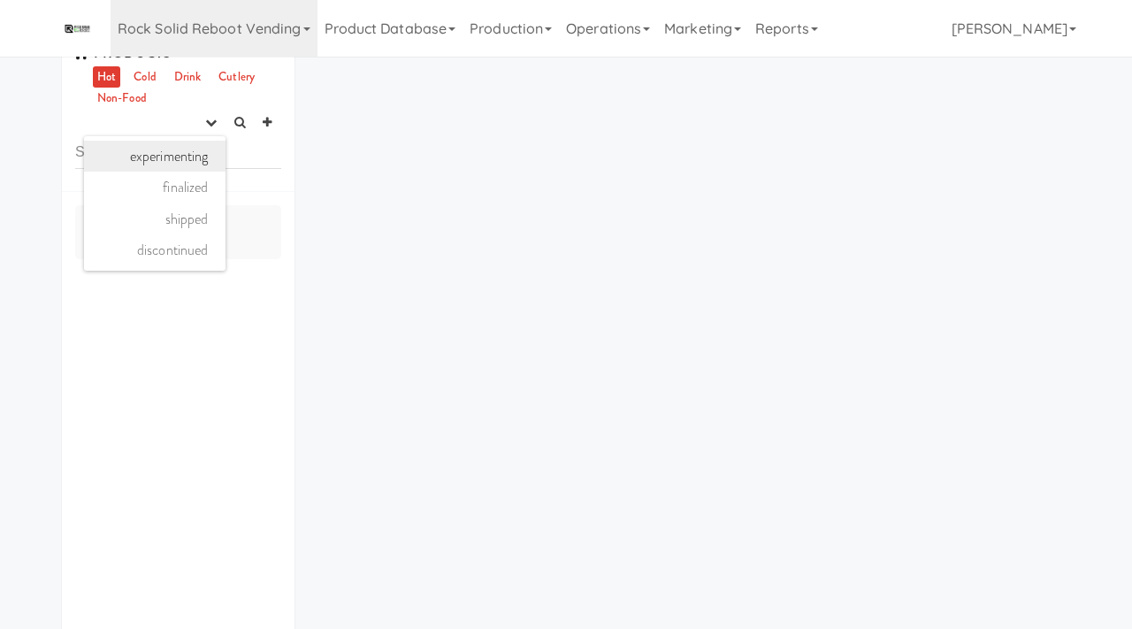
click at [186, 159] on link "experimenting" at bounding box center [154, 157] width 141 height 32
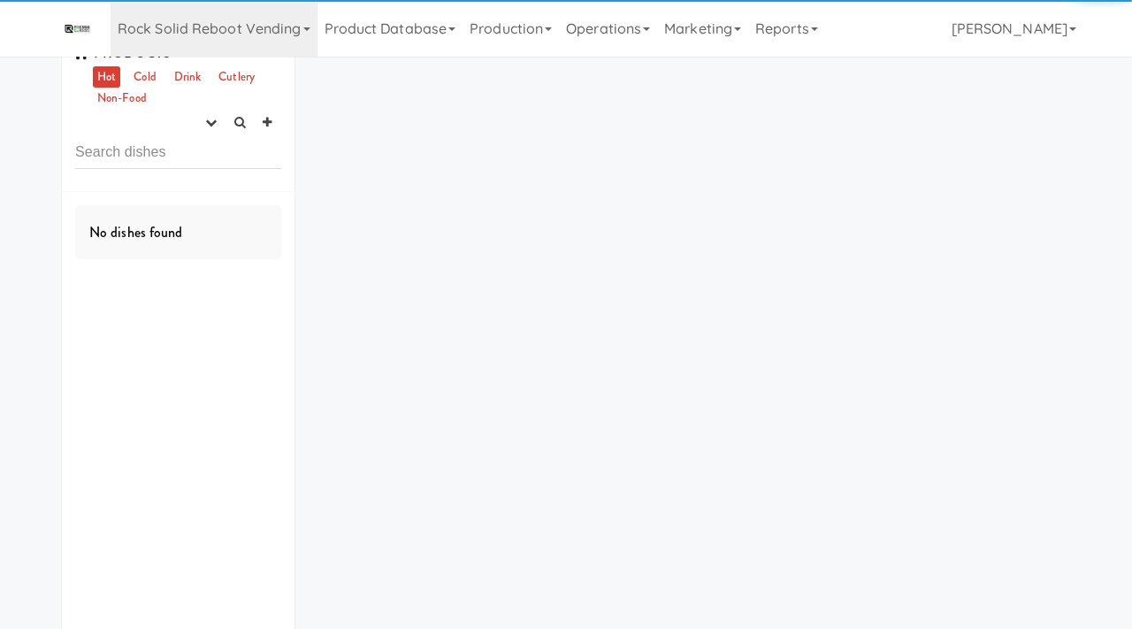
scroll to position [0, 0]
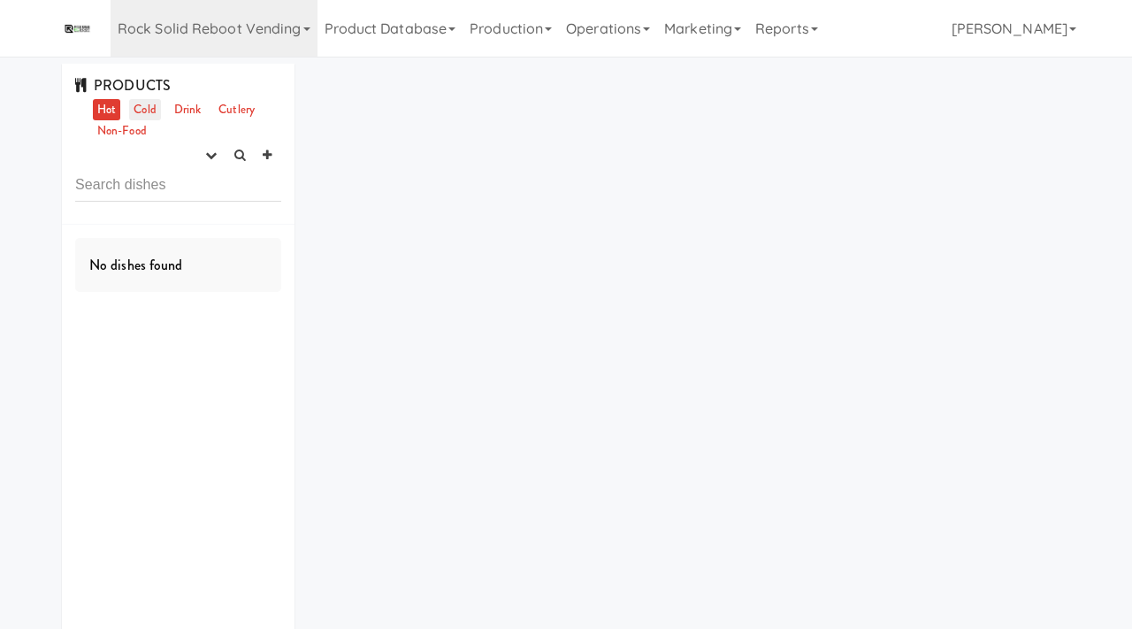
click at [153, 111] on link "Cold" at bounding box center [144, 110] width 31 height 22
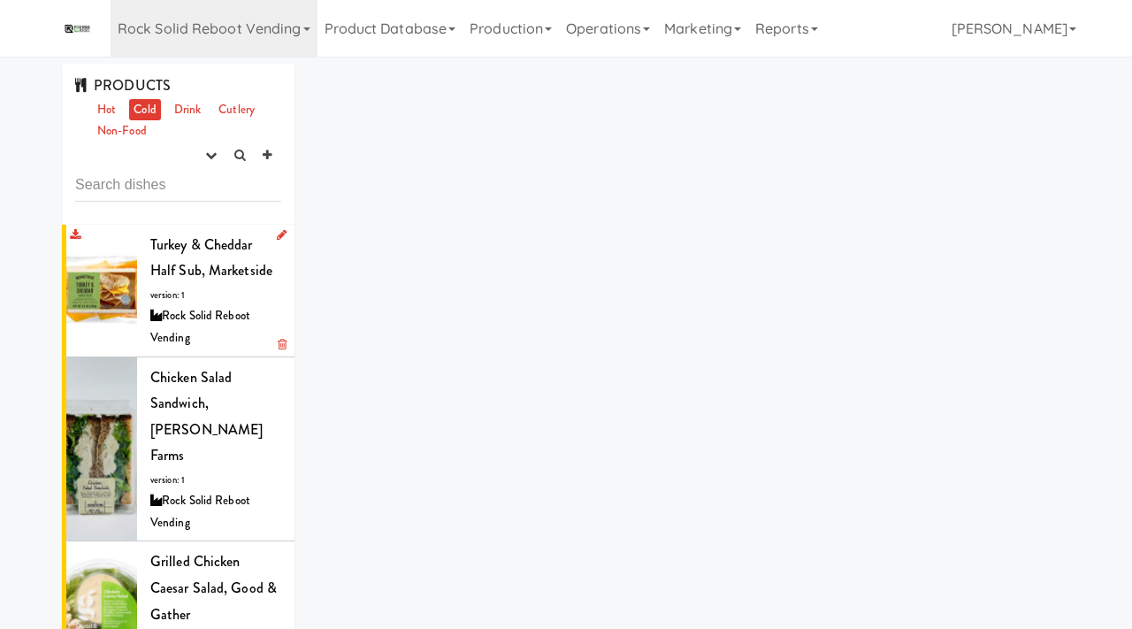
click at [213, 286] on div "Turkey & Cheddar Half Sub, Marketside version: 1 Rock Solid Reboot Vending" at bounding box center [215, 291] width 131 height 118
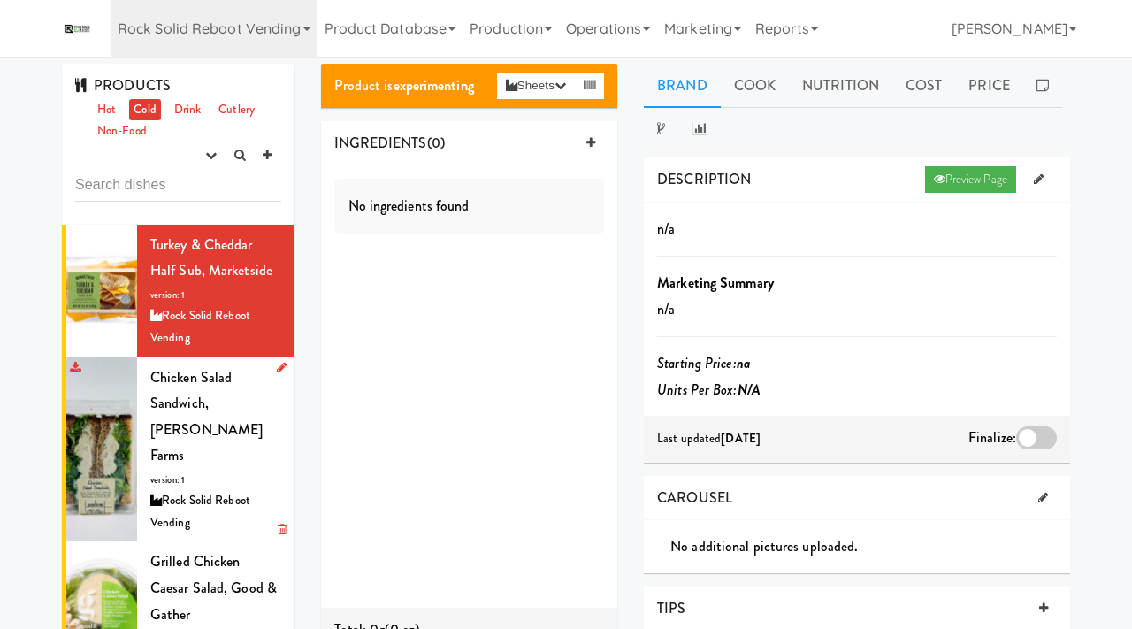
click at [246, 442] on div "Chicken Salad Sandwich, Taylor Farms version: 1 Rock Solid Reboot Vending" at bounding box center [215, 449] width 131 height 170
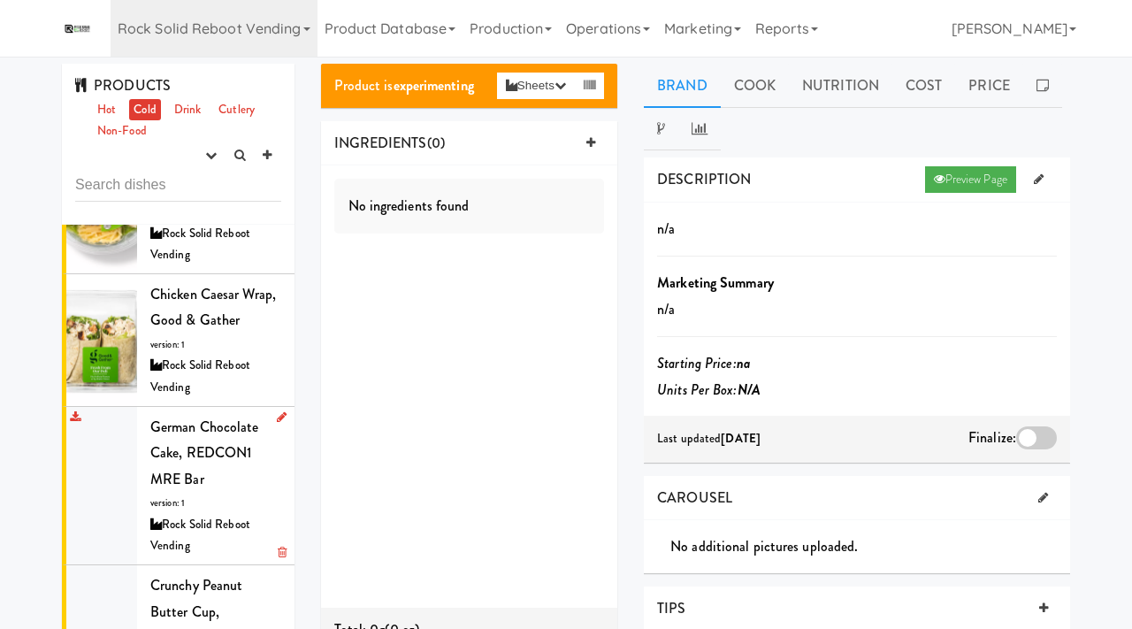
scroll to position [440, 0]
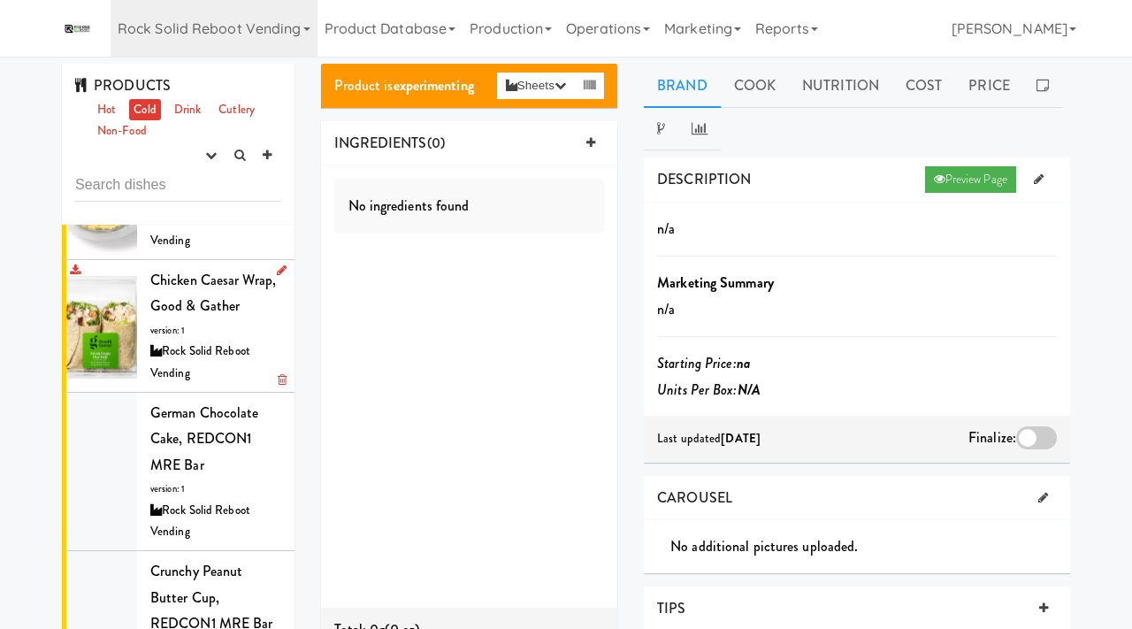
click at [199, 340] on div "Rock Solid Reboot Vending" at bounding box center [215, 361] width 131 height 43
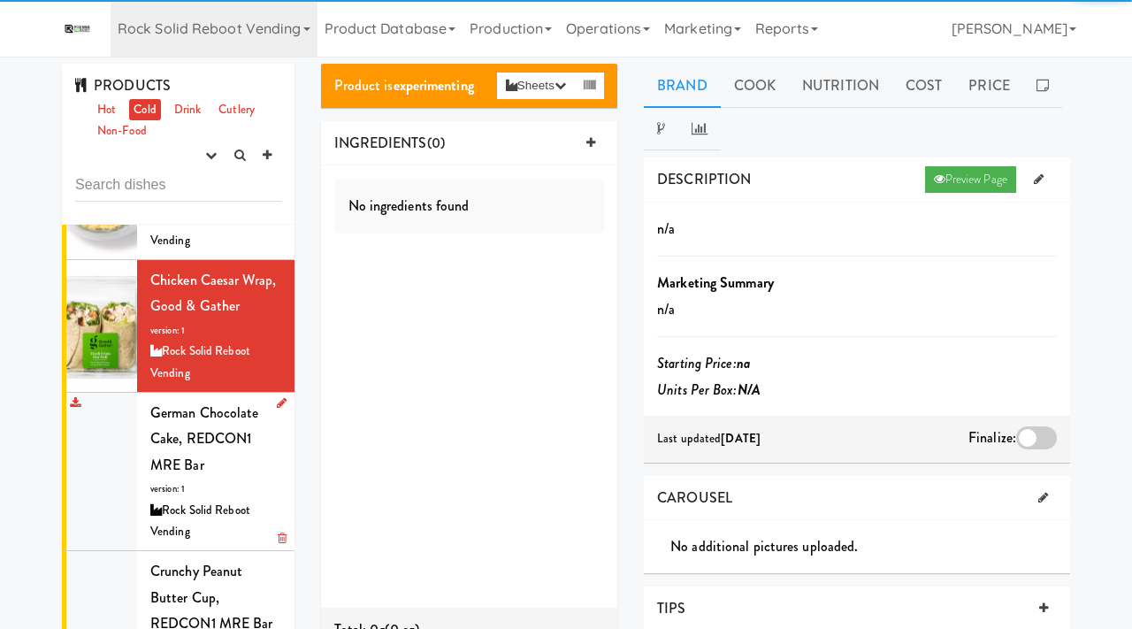
click at [176, 402] on span "German Chocolate Cake, REDCON1 MRE Bar" at bounding box center [204, 438] width 109 height 73
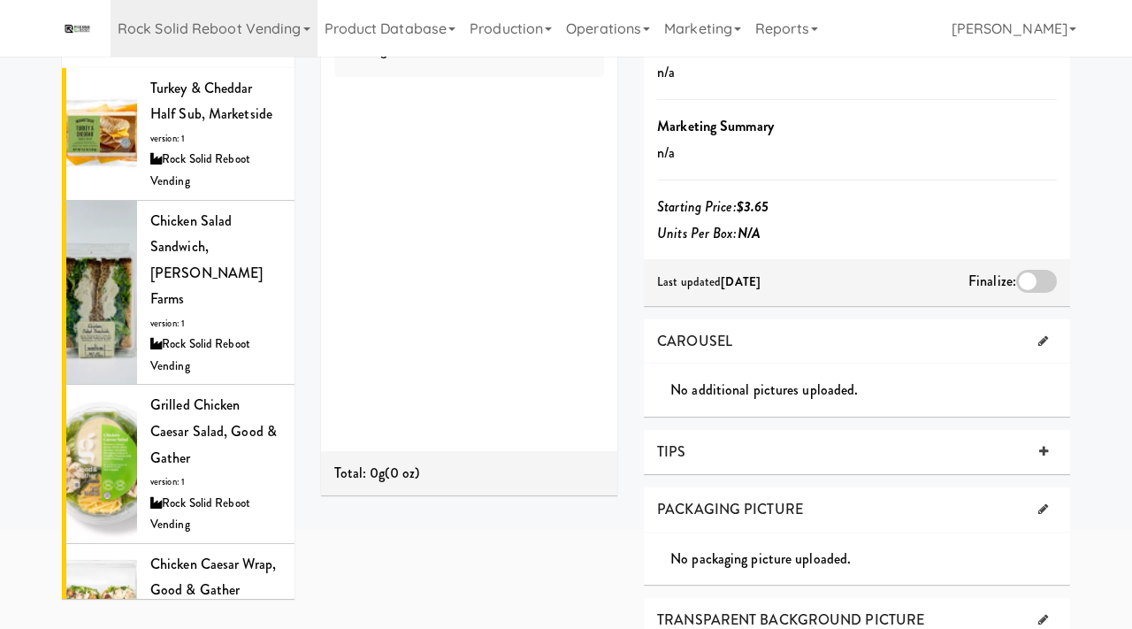
scroll to position [24, 0]
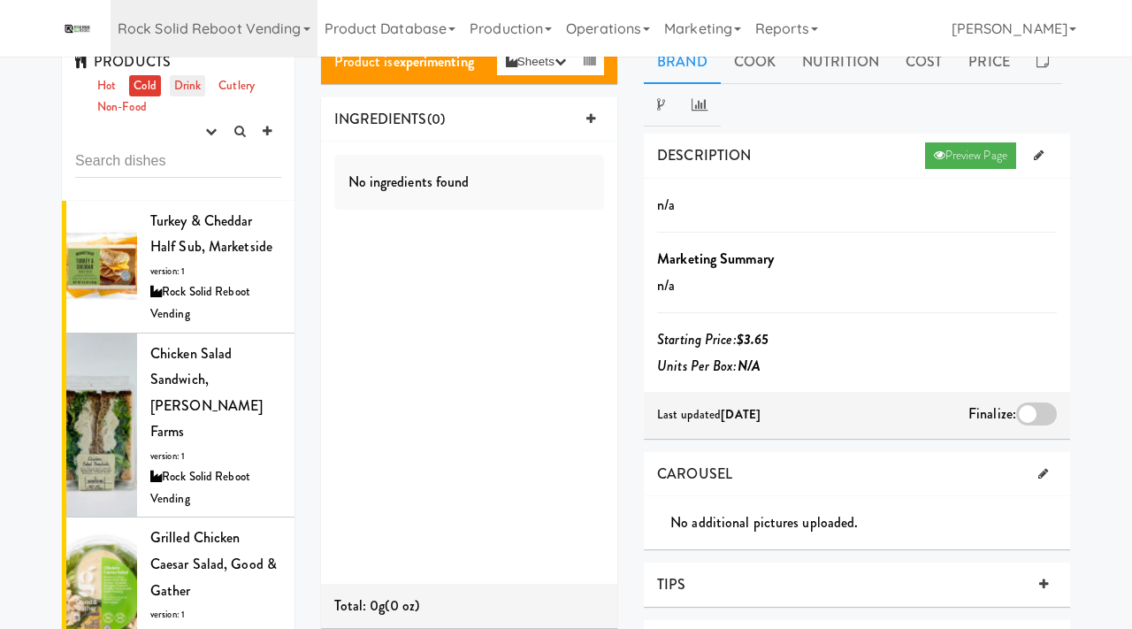
click at [195, 88] on link "Drink" at bounding box center [188, 86] width 36 height 22
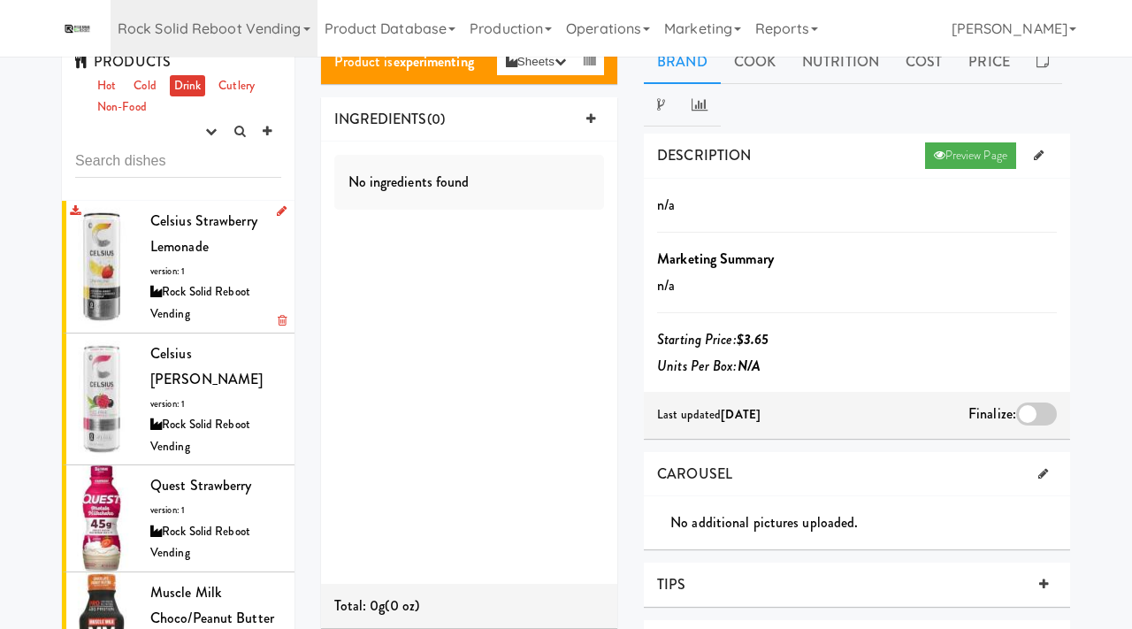
click at [211, 226] on span "Celsius Strawberry Lemonade" at bounding box center [203, 233] width 107 height 47
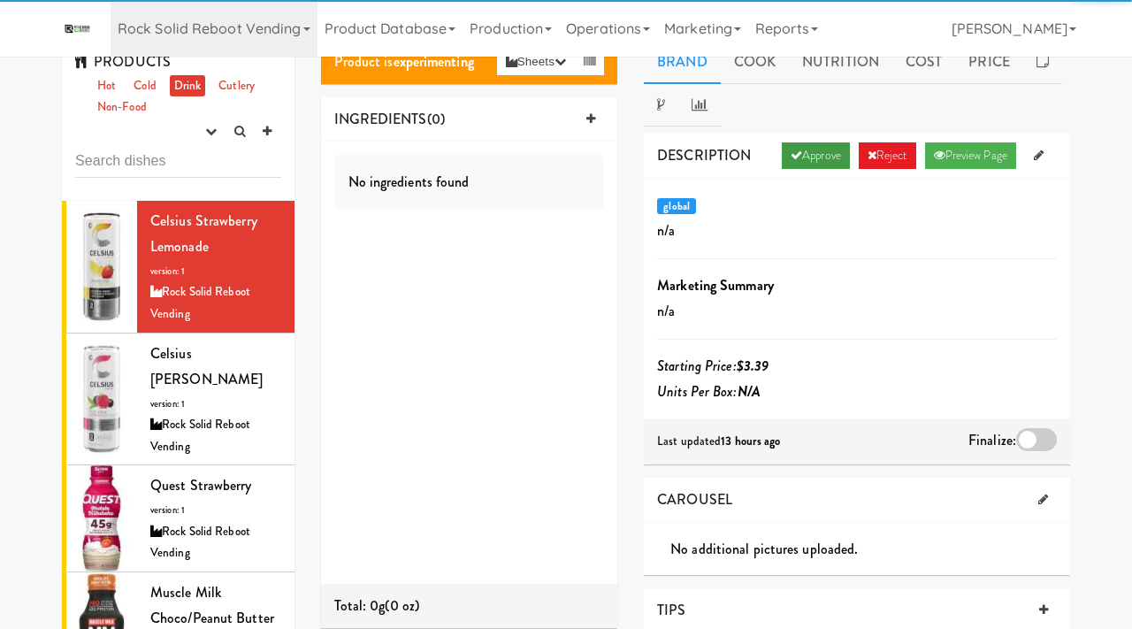
click at [803, 146] on link "Approve" at bounding box center [816, 155] width 68 height 27
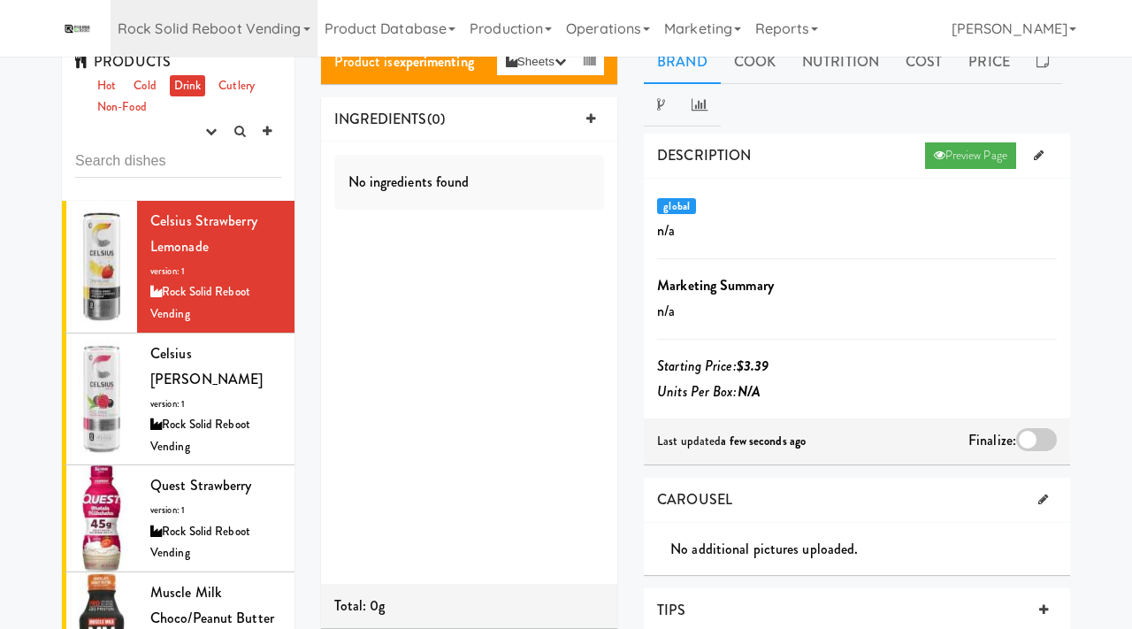
click at [1026, 444] on div at bounding box center [1036, 439] width 41 height 23
click at [0, 0] on input "checkbox" at bounding box center [0, 0] width 0 height 0
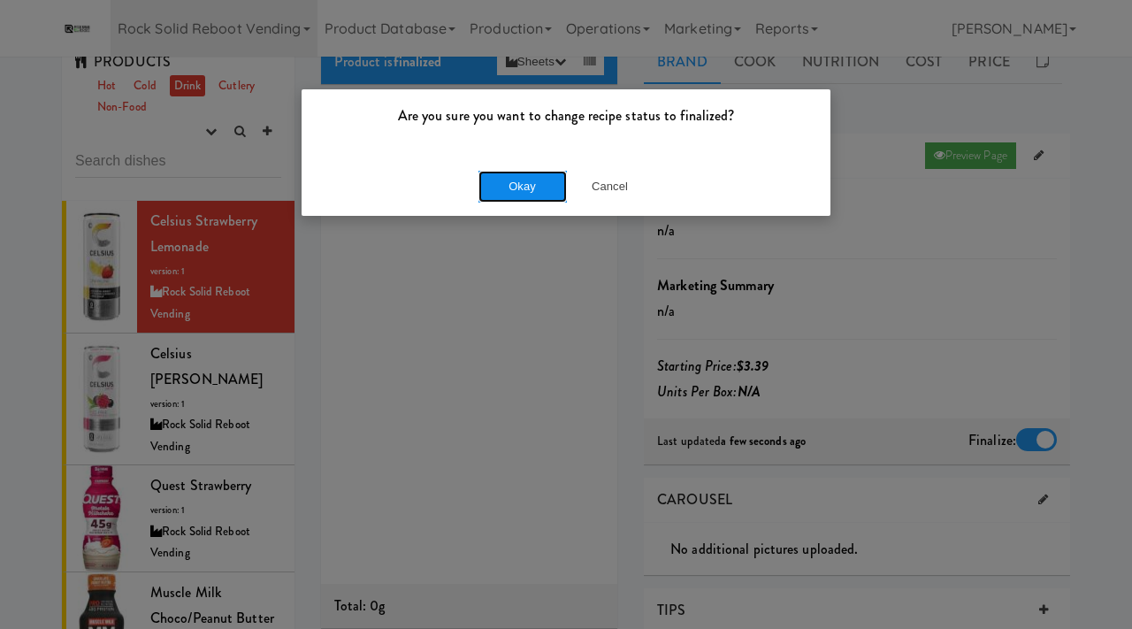
click at [556, 184] on button "Okay" at bounding box center [522, 187] width 88 height 32
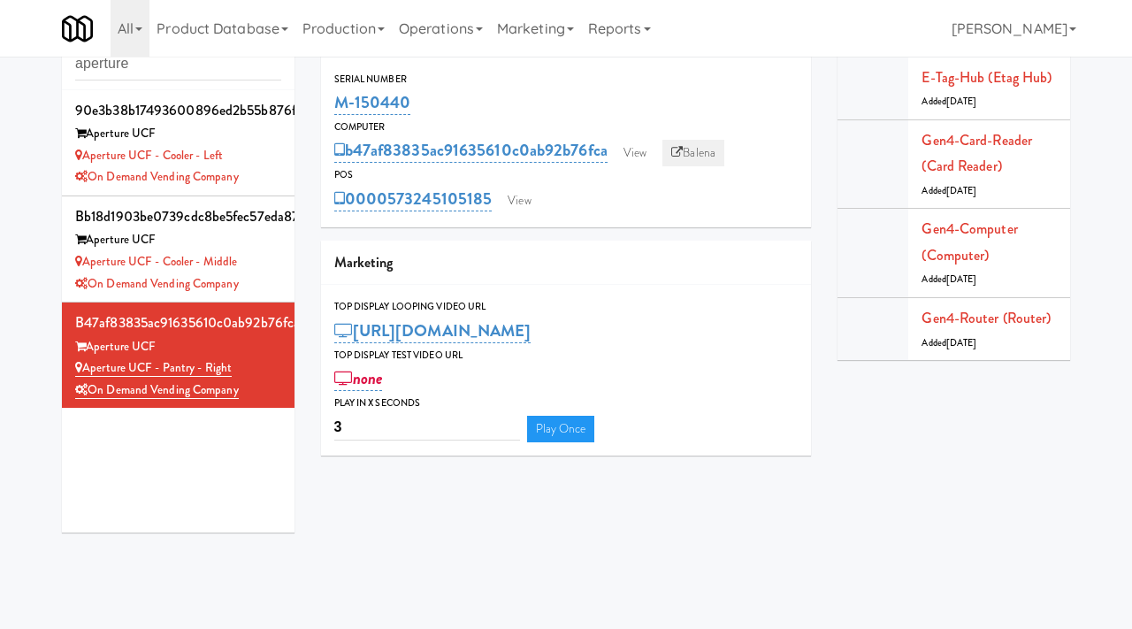
scroll to position [51, 0]
click at [692, 143] on link "Balena" at bounding box center [693, 153] width 62 height 27
click at [145, 75] on input "aperture" at bounding box center [178, 64] width 206 height 33
type input "the sur"
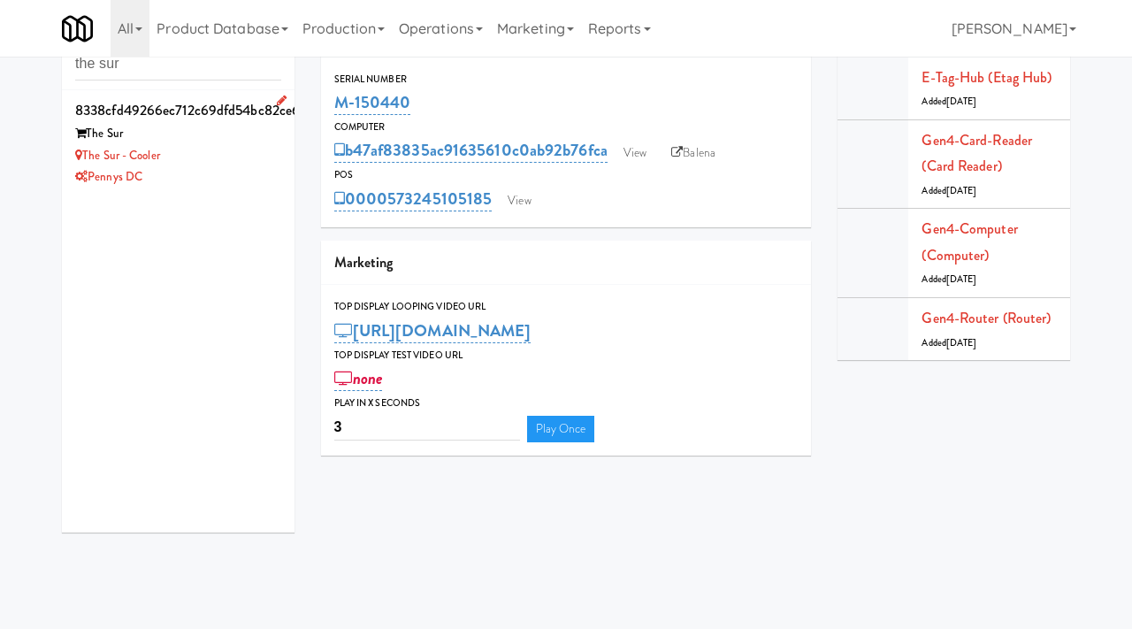
click at [207, 149] on div "The Sur - Cooler" at bounding box center [178, 156] width 206 height 22
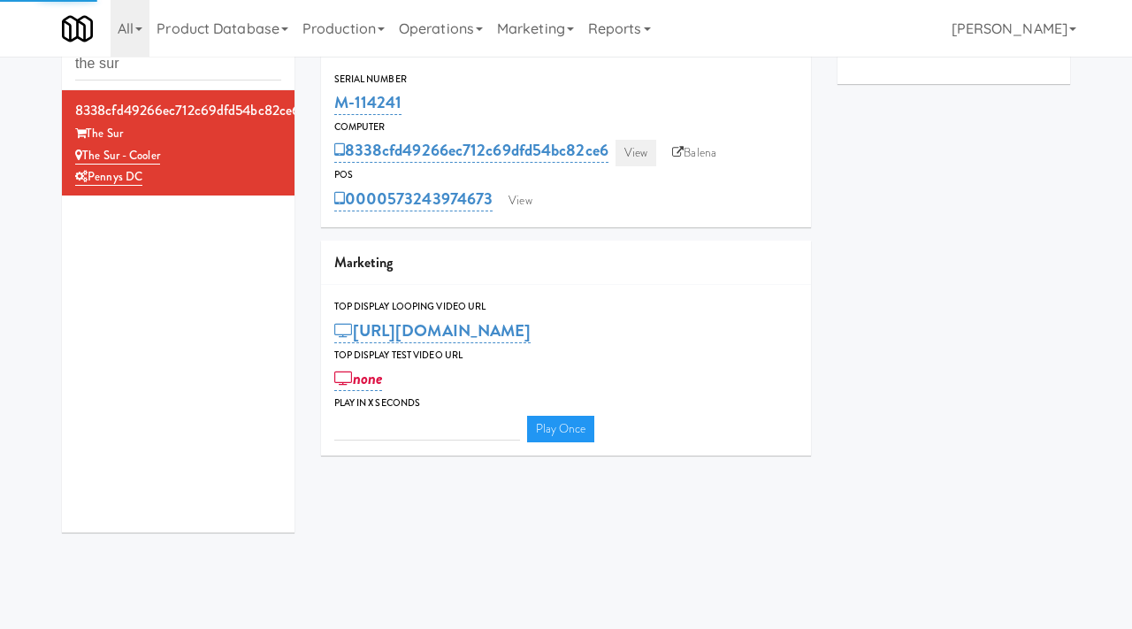
type input "3"
click at [638, 152] on link "View" at bounding box center [636, 153] width 41 height 27
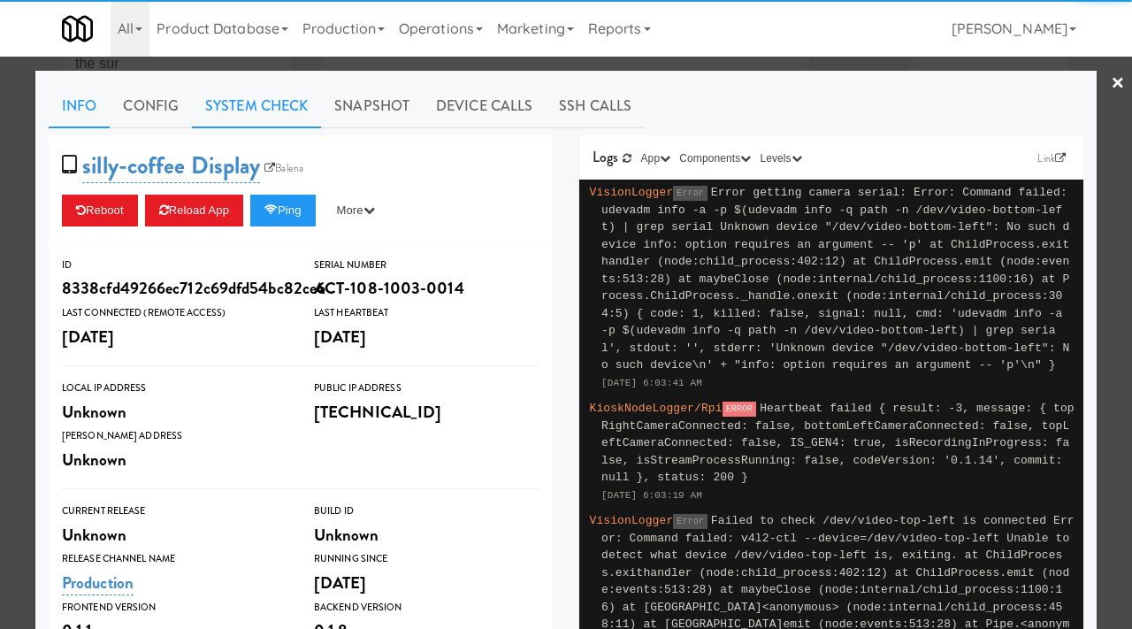
click at [250, 109] on link "System Check" at bounding box center [256, 106] width 129 height 44
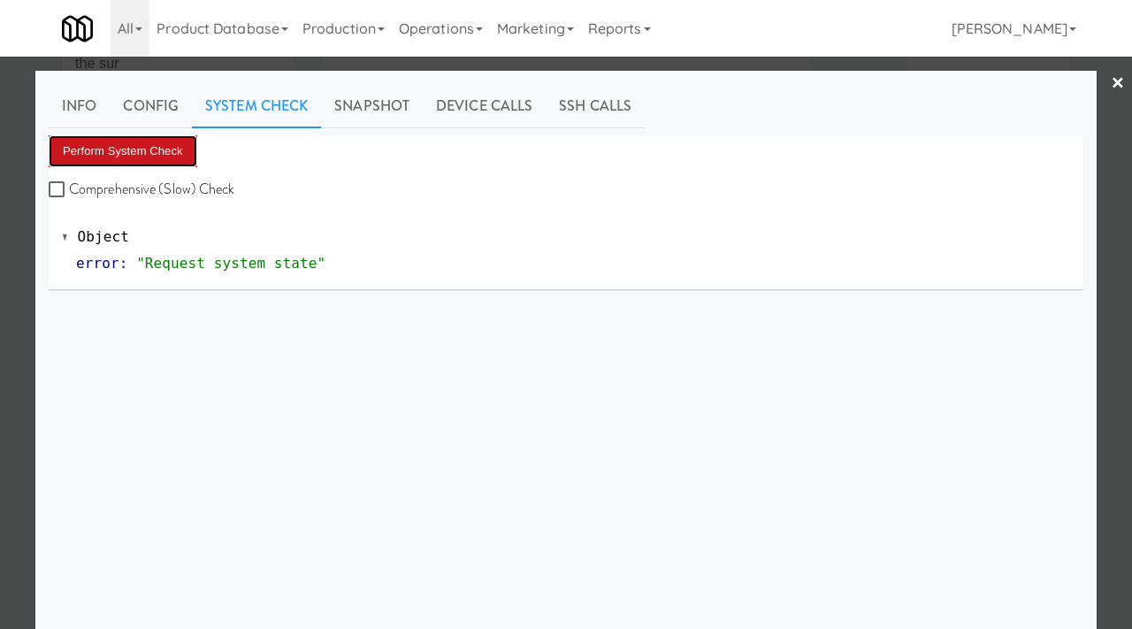
click at [141, 142] on button "Perform System Check" at bounding box center [123, 151] width 149 height 32
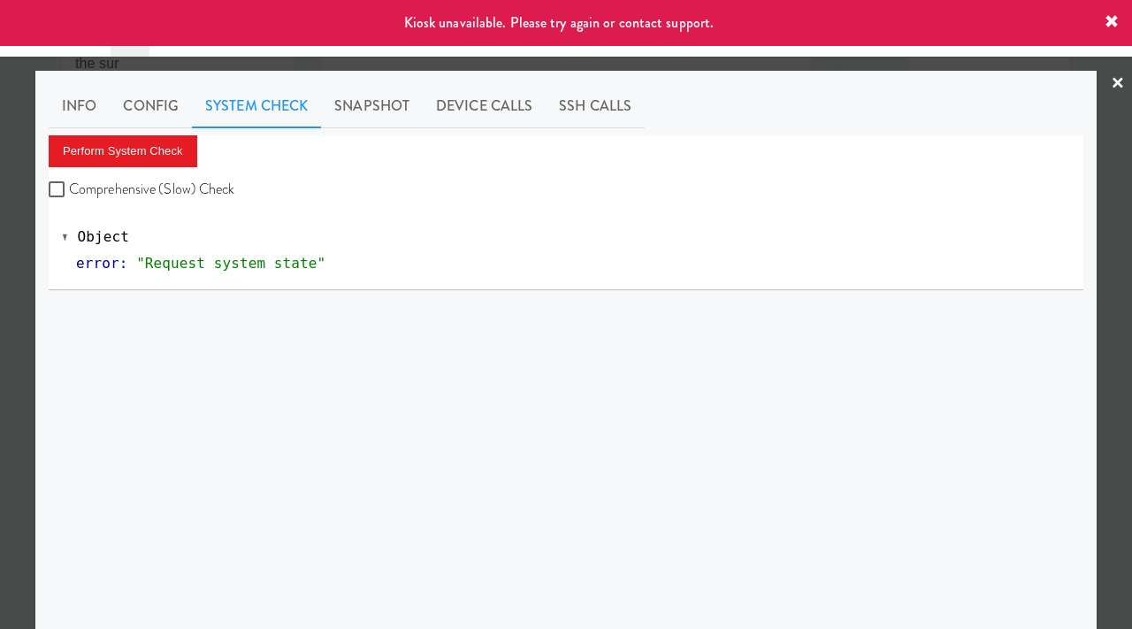
click at [0, 367] on div at bounding box center [566, 314] width 1132 height 629
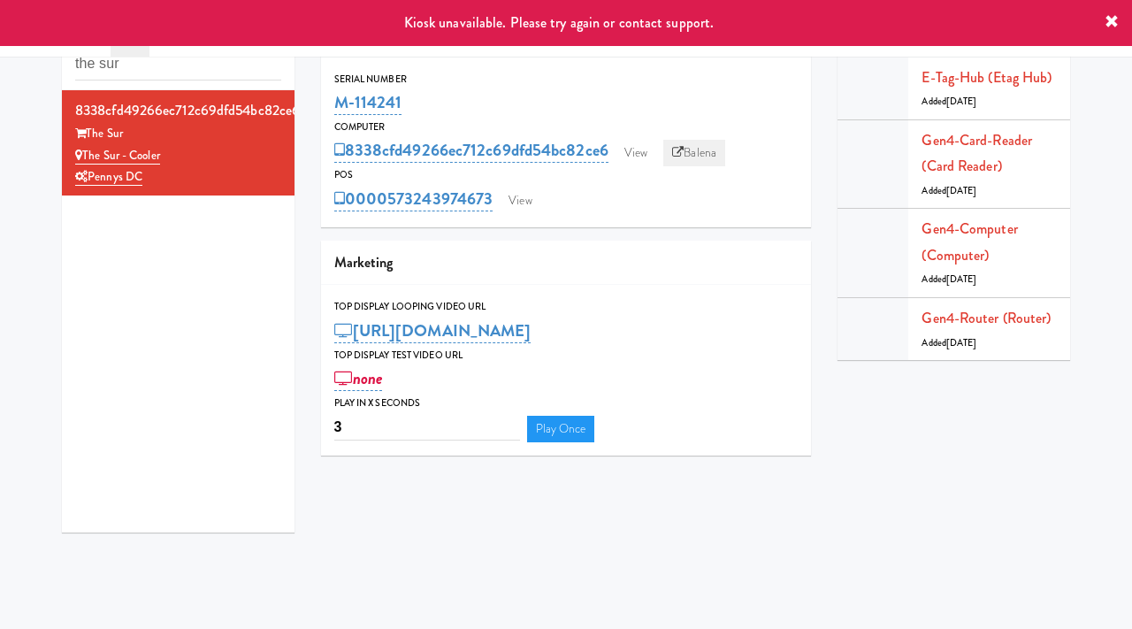
click at [704, 148] on link "Balena" at bounding box center [694, 153] width 62 height 27
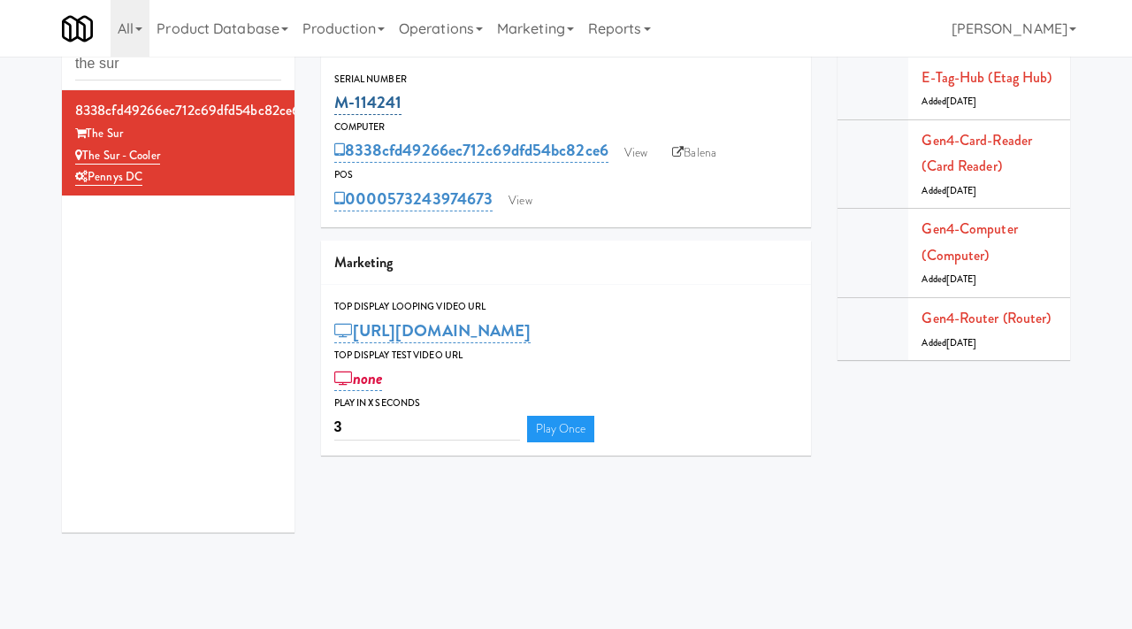
drag, startPoint x: 409, startPoint y: 103, endPoint x: 337, endPoint y: 103, distance: 72.5
click at [337, 103] on div "M-114241" at bounding box center [566, 103] width 464 height 30
copy link "M-114241"
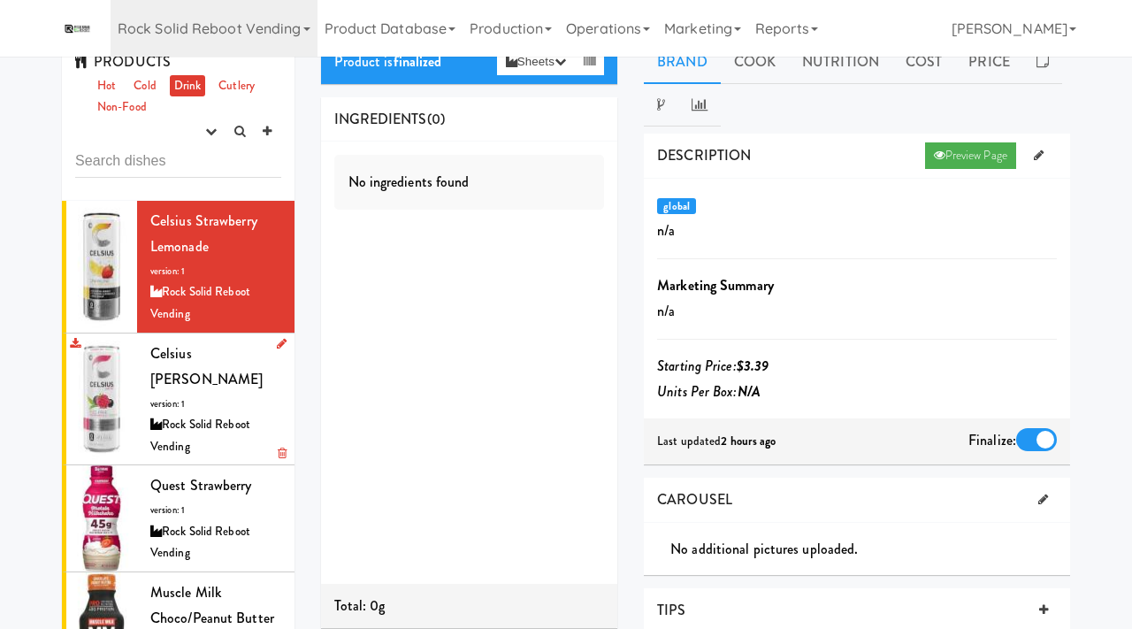
scroll to position [24, 0]
click at [228, 415] on div "Rock Solid Reboot Vending" at bounding box center [215, 435] width 131 height 43
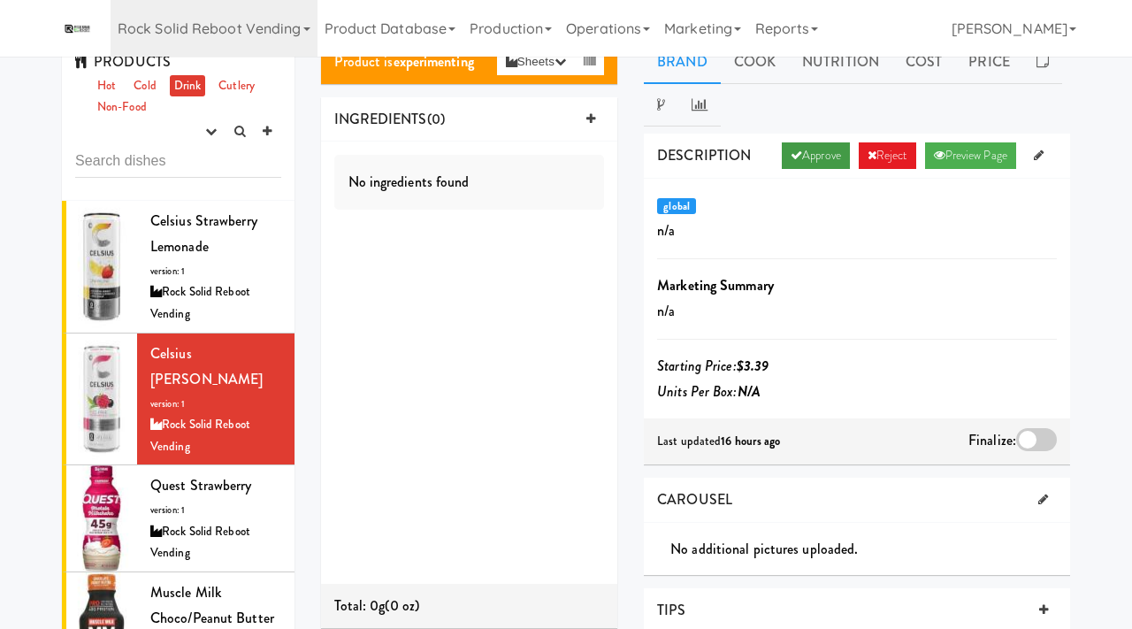
click at [810, 149] on link "Approve" at bounding box center [816, 155] width 68 height 27
click at [1034, 436] on div at bounding box center [1036, 439] width 41 height 23
click at [0, 0] on input "checkbox" at bounding box center [0, 0] width 0 height 0
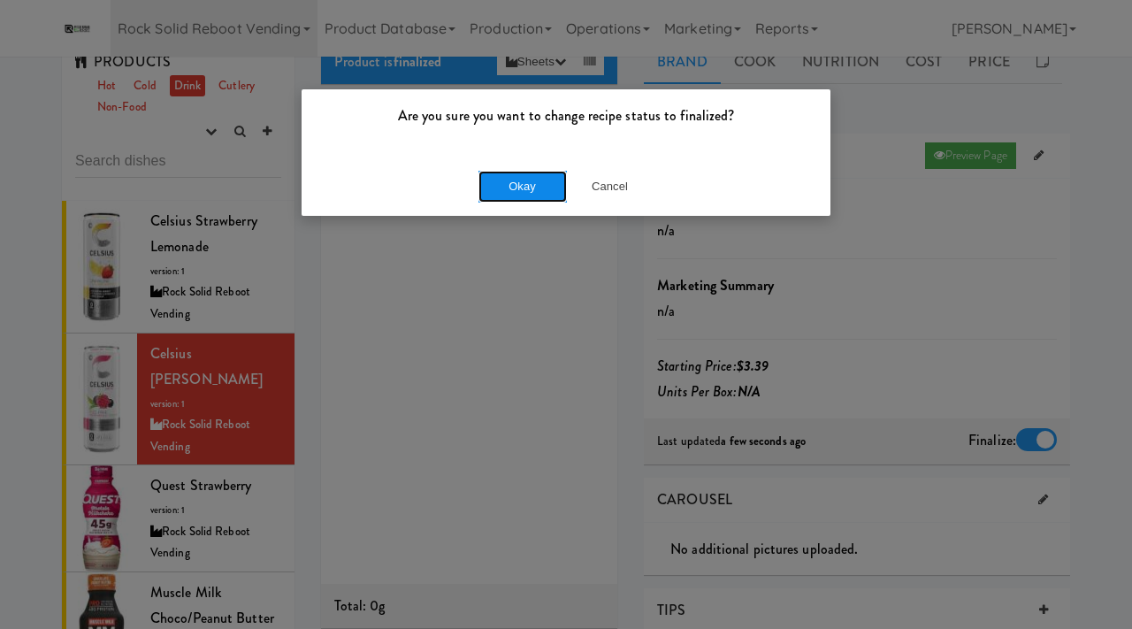
click at [507, 175] on button "Okay" at bounding box center [522, 187] width 88 height 32
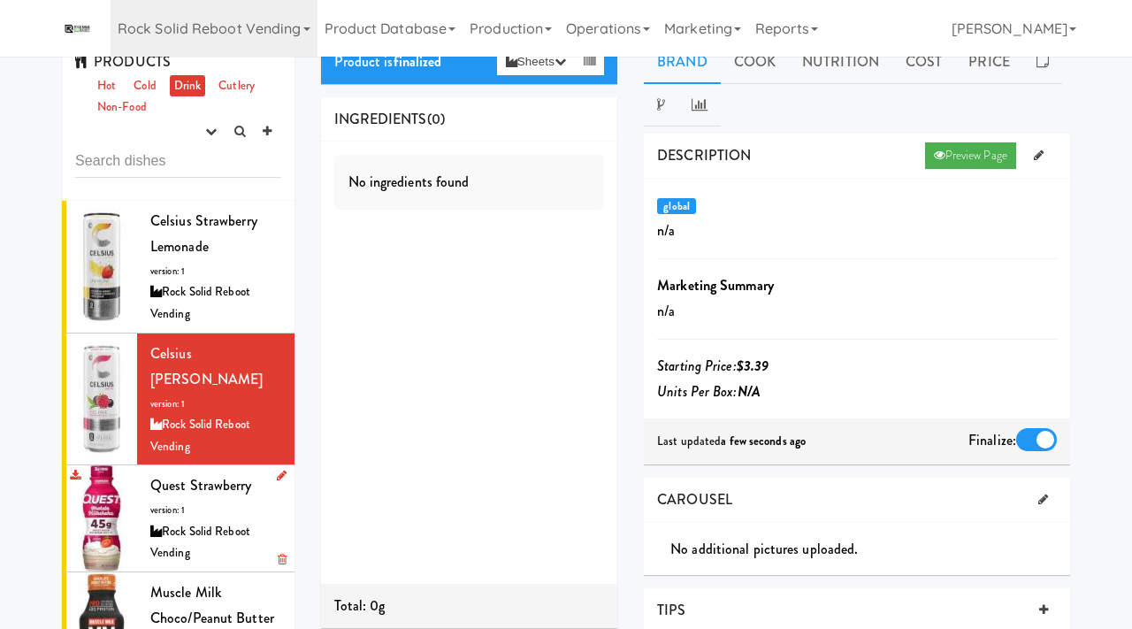
click at [204, 478] on div "Quest Strawberry version: 1 Rock Solid Reboot Vending" at bounding box center [215, 517] width 131 height 91
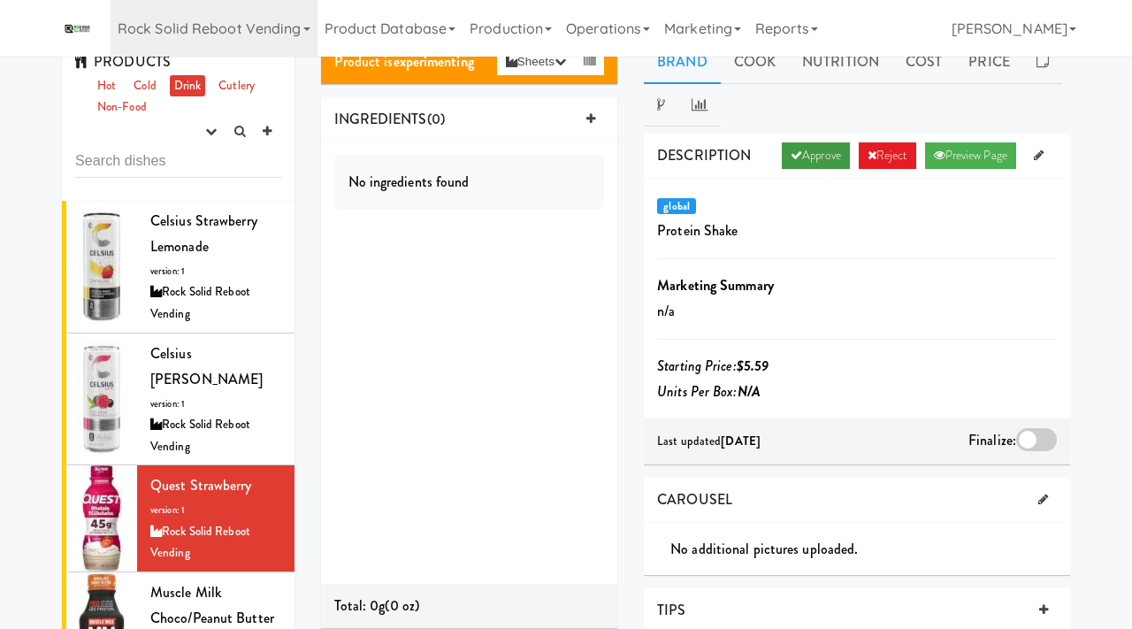
click at [797, 155] on link "Approve" at bounding box center [816, 155] width 68 height 27
click at [1047, 438] on div at bounding box center [1036, 439] width 41 height 23
click at [0, 0] on input "checkbox" at bounding box center [0, 0] width 0 height 0
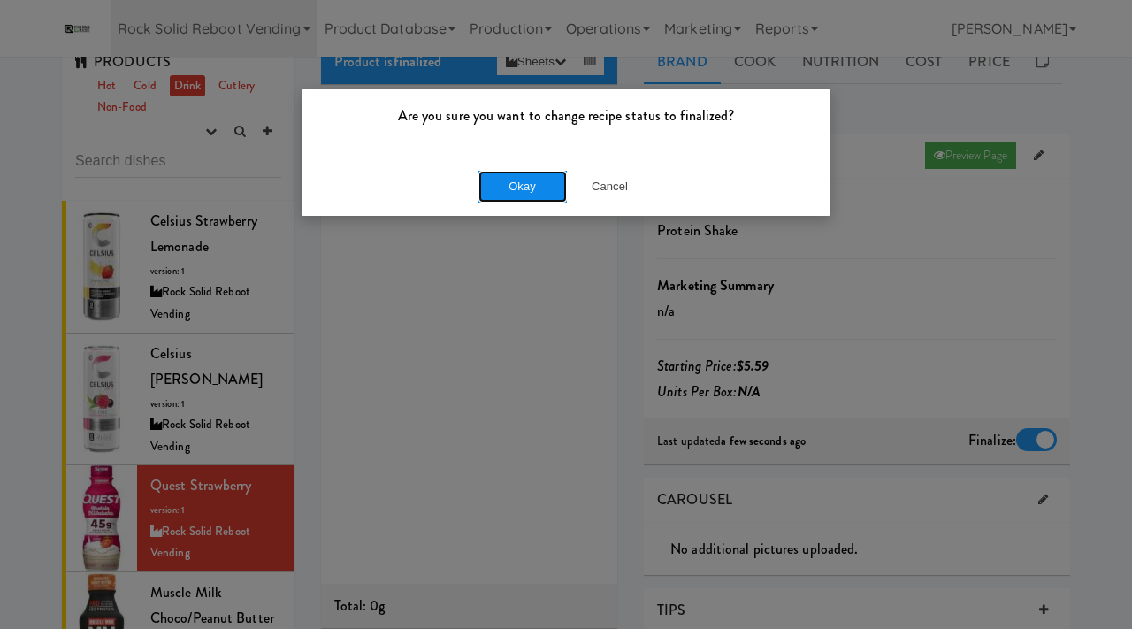
click at [516, 175] on button "Okay" at bounding box center [522, 187] width 88 height 32
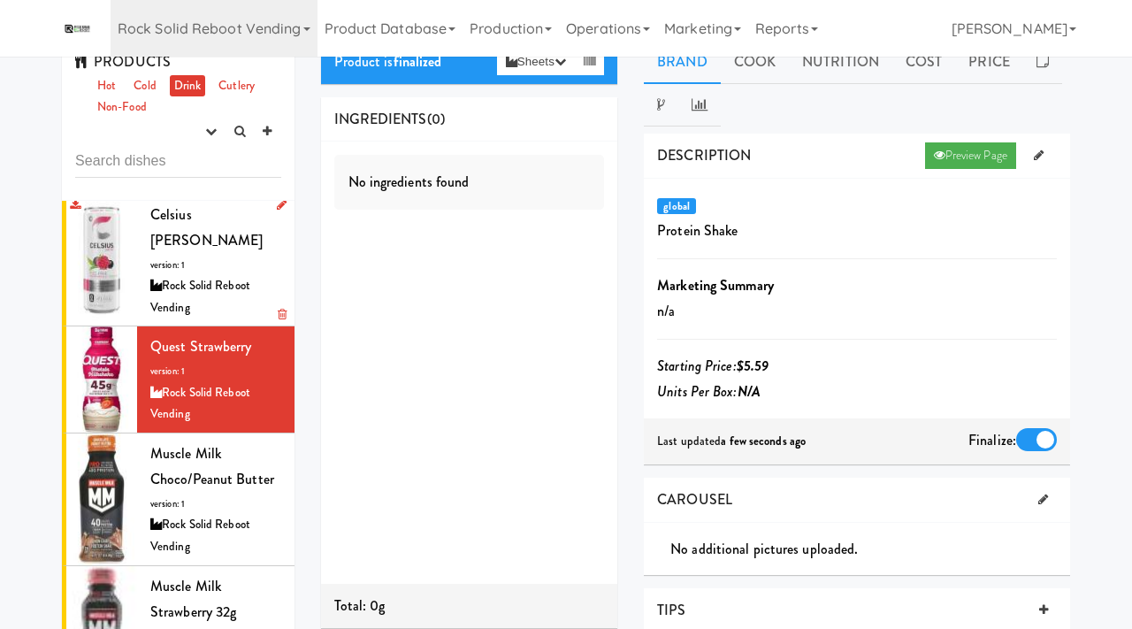
scroll to position [143, 0]
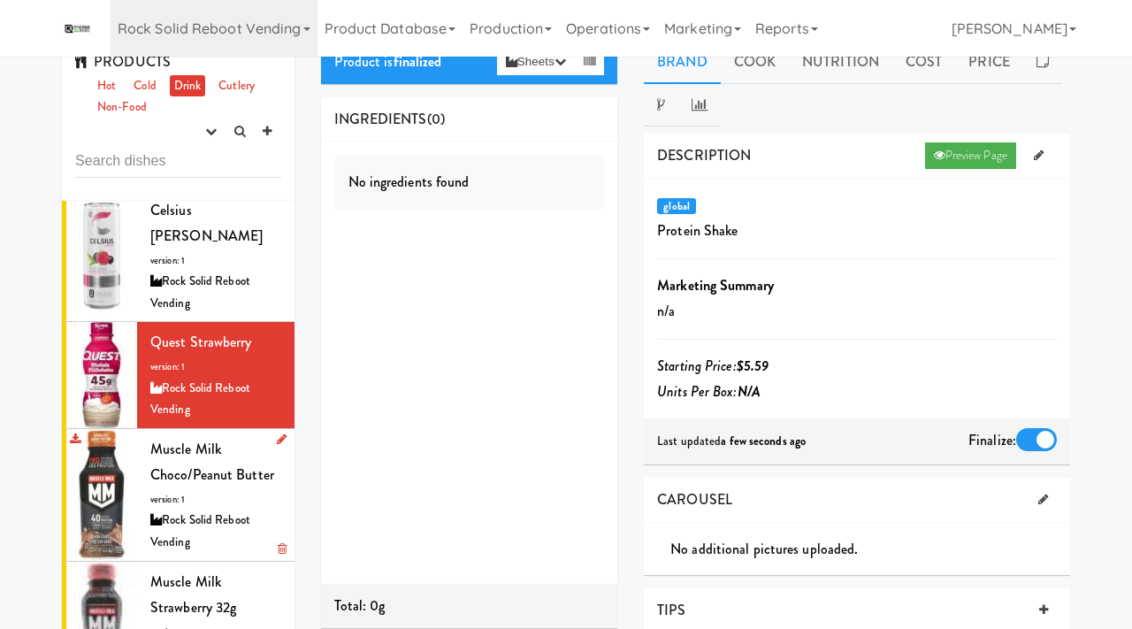
click at [198, 456] on span "Muscle Milk Choco/Peanut Butter" at bounding box center [212, 462] width 124 height 47
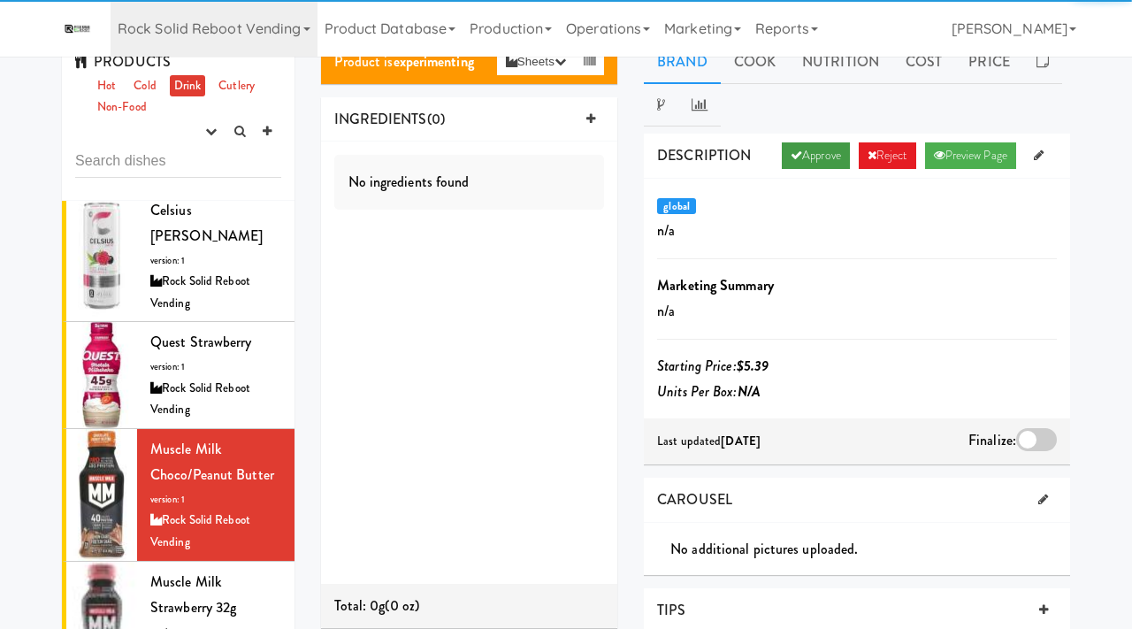
click at [806, 157] on link "Approve" at bounding box center [816, 155] width 68 height 27
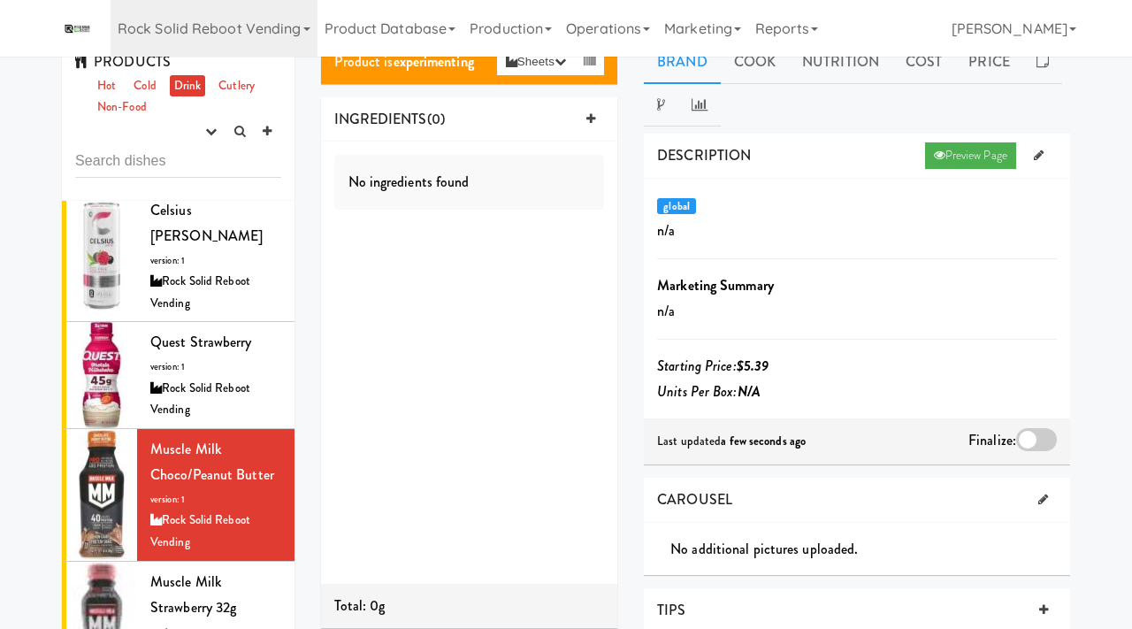
click at [1043, 434] on div at bounding box center [1036, 439] width 41 height 23
click at [0, 0] on input "checkbox" at bounding box center [0, 0] width 0 height 0
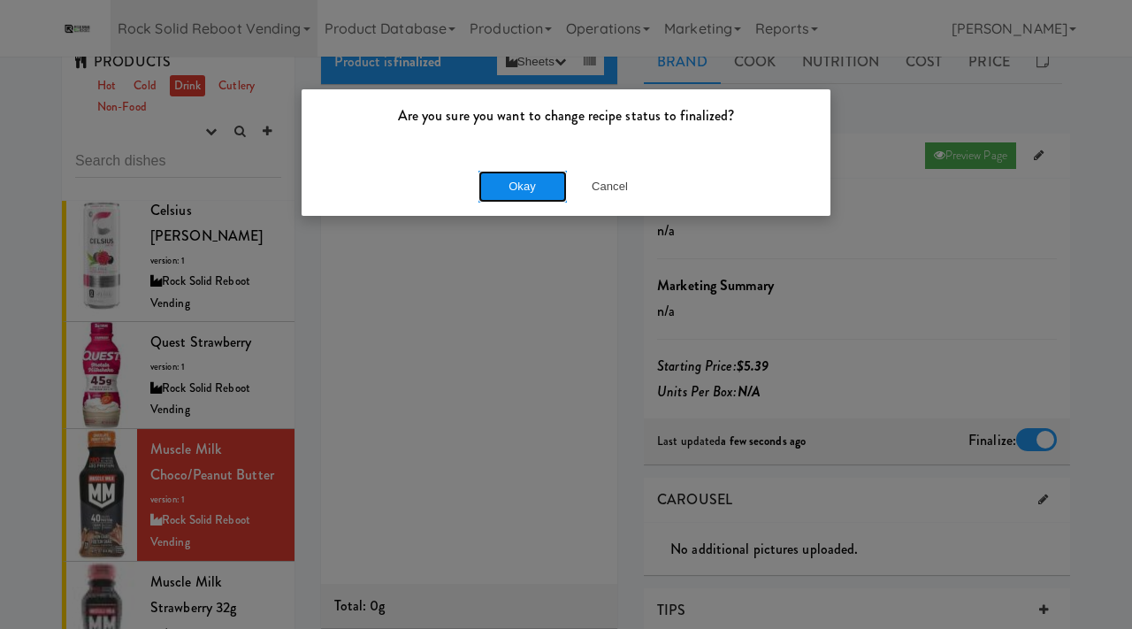
click at [502, 199] on button "Okay" at bounding box center [522, 187] width 88 height 32
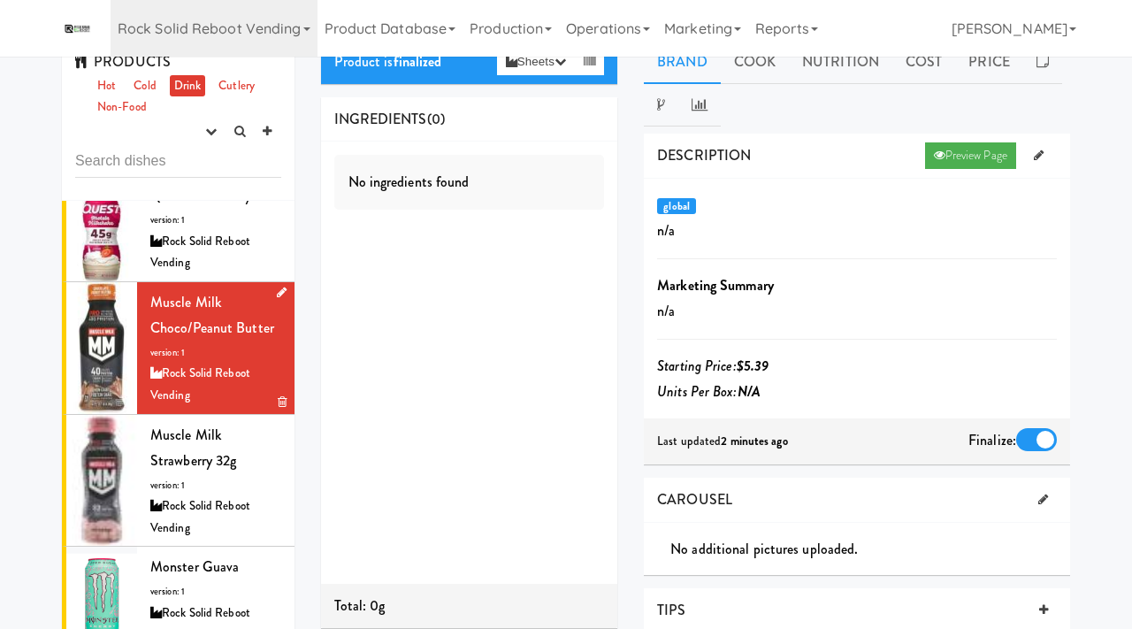
scroll to position [295, 0]
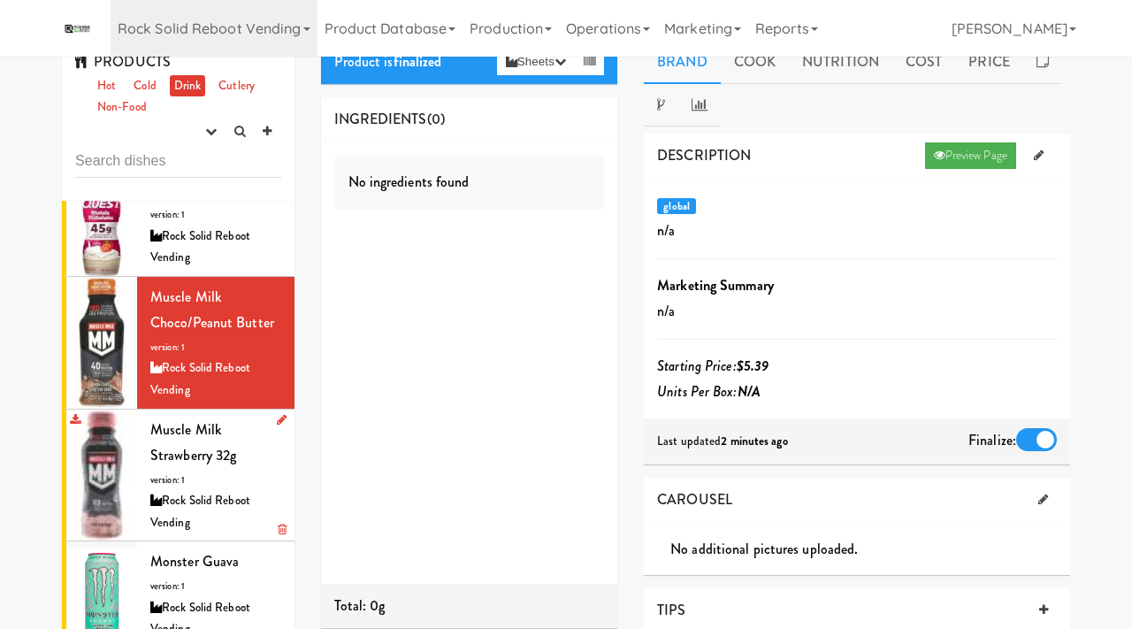
click at [195, 447] on div "Muscle Milk Strawberry 32g version: 1 Rock Solid Reboot Vending" at bounding box center [215, 476] width 131 height 118
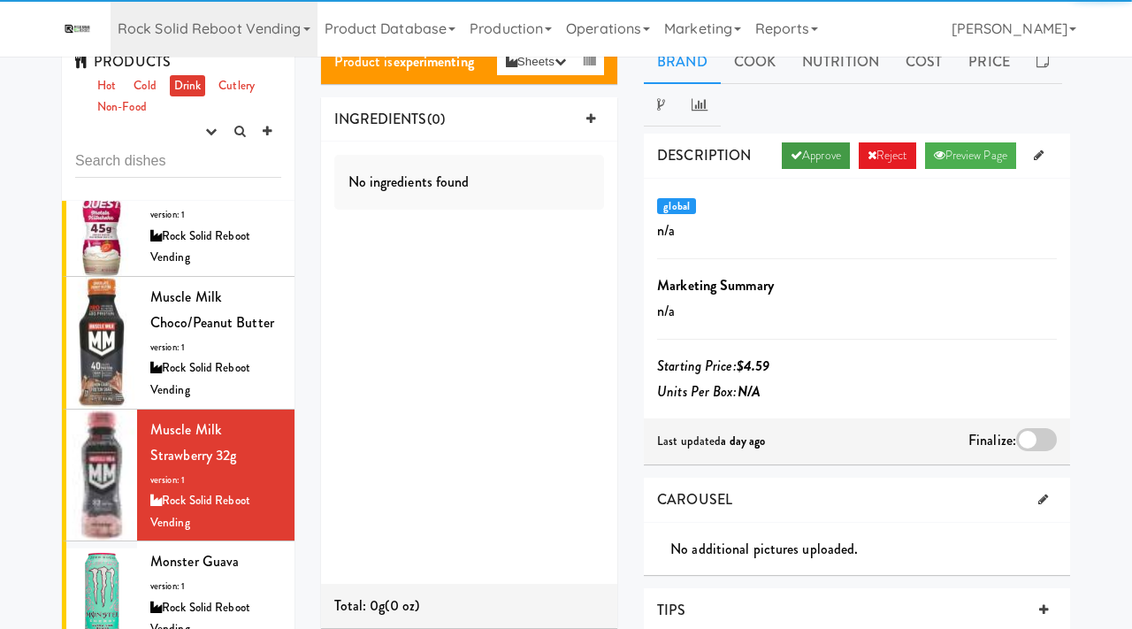
click at [812, 159] on link "Approve" at bounding box center [816, 155] width 68 height 27
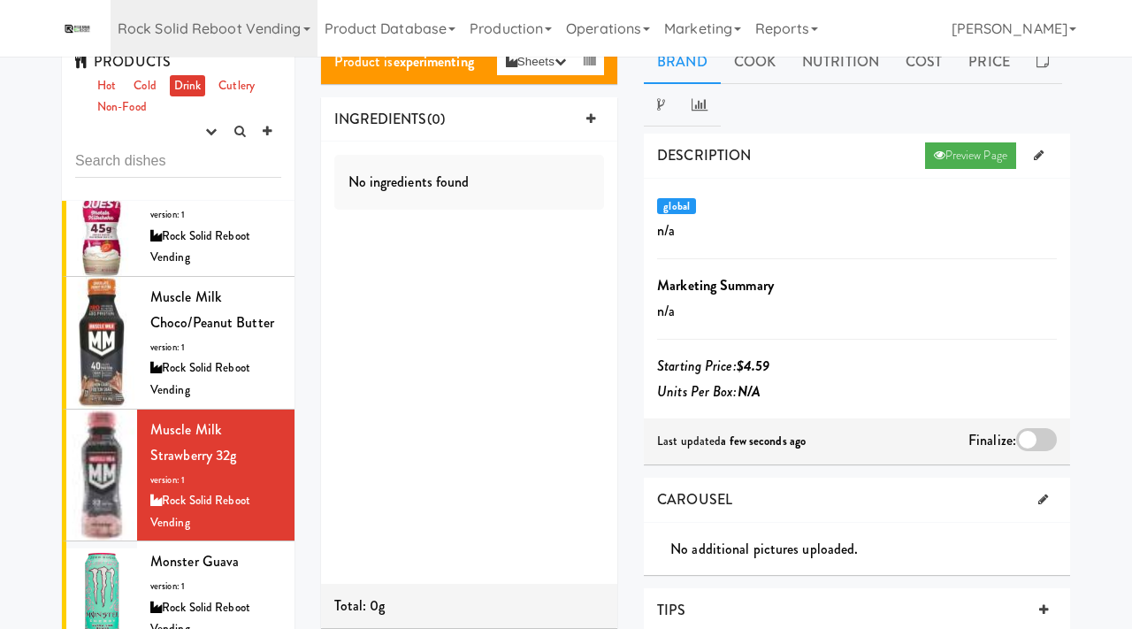
click at [1029, 428] on div at bounding box center [1036, 439] width 41 height 23
click at [0, 0] on input "checkbox" at bounding box center [0, 0] width 0 height 0
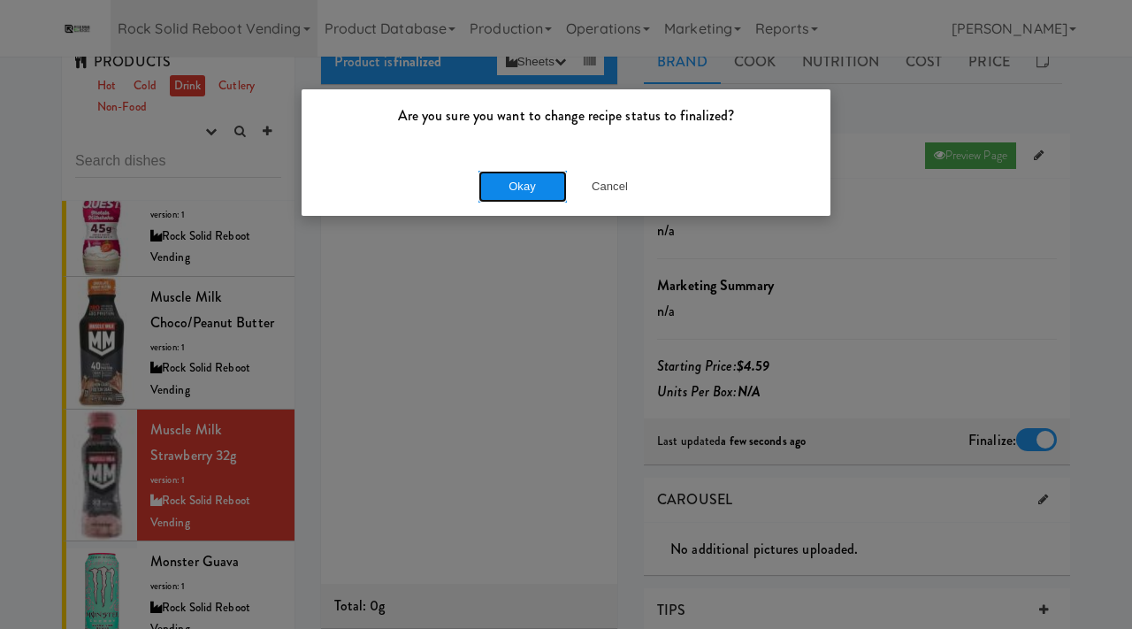
click at [515, 179] on button "Okay" at bounding box center [522, 187] width 88 height 32
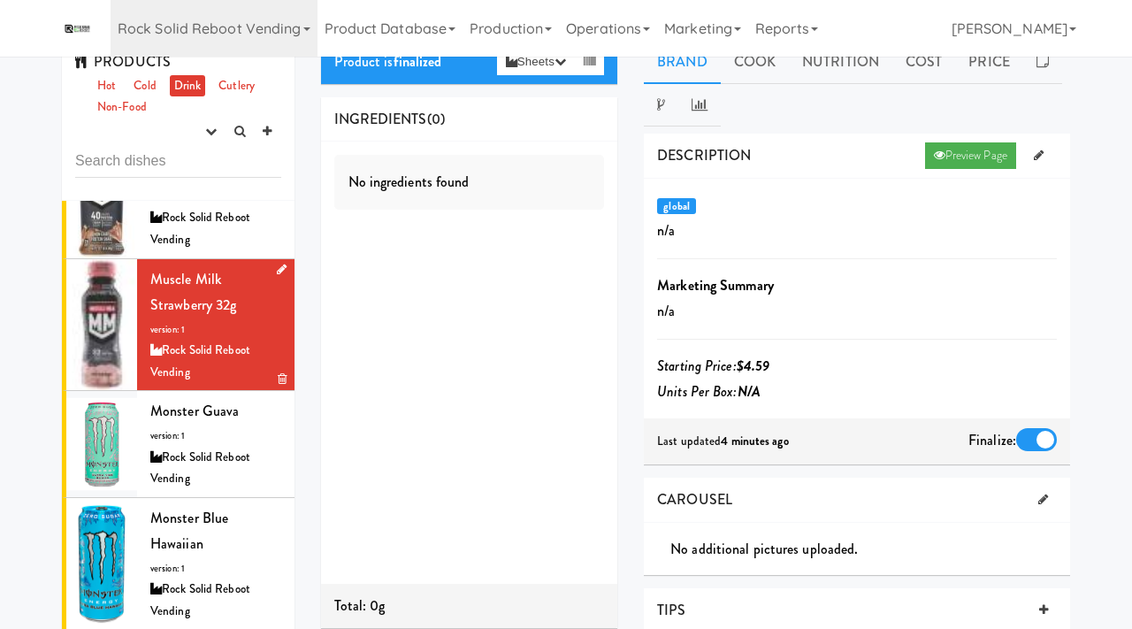
scroll to position [447, 0]
click at [205, 446] on div "Rock Solid Reboot Vending" at bounding box center [215, 467] width 131 height 43
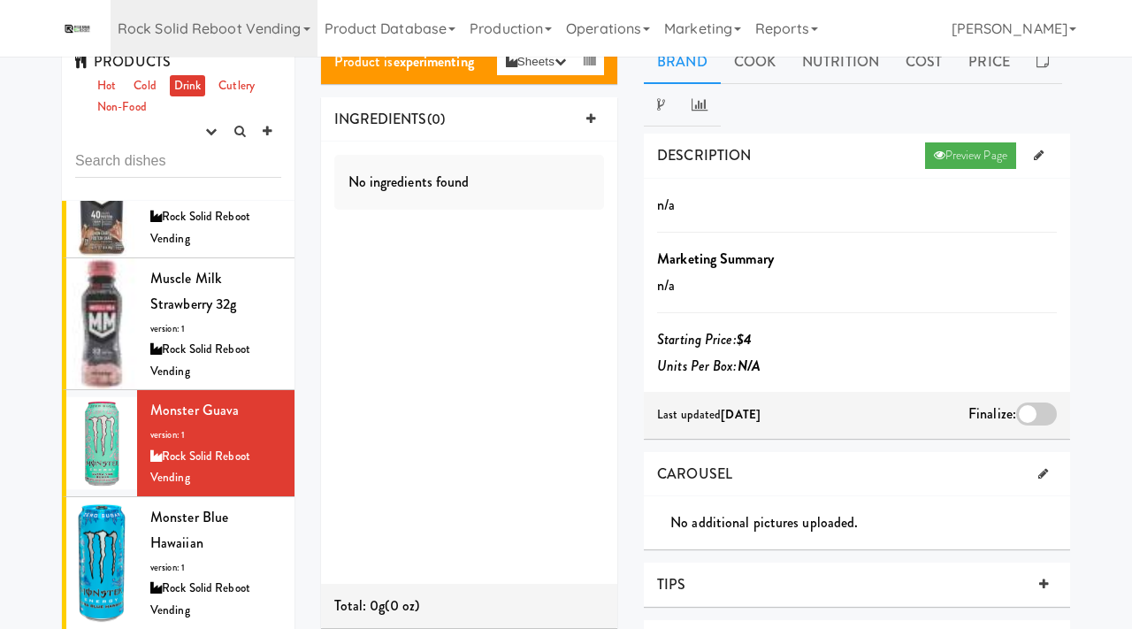
click at [1028, 410] on div at bounding box center [1036, 413] width 41 height 23
click at [0, 0] on input "checkbox" at bounding box center [0, 0] width 0 height 0
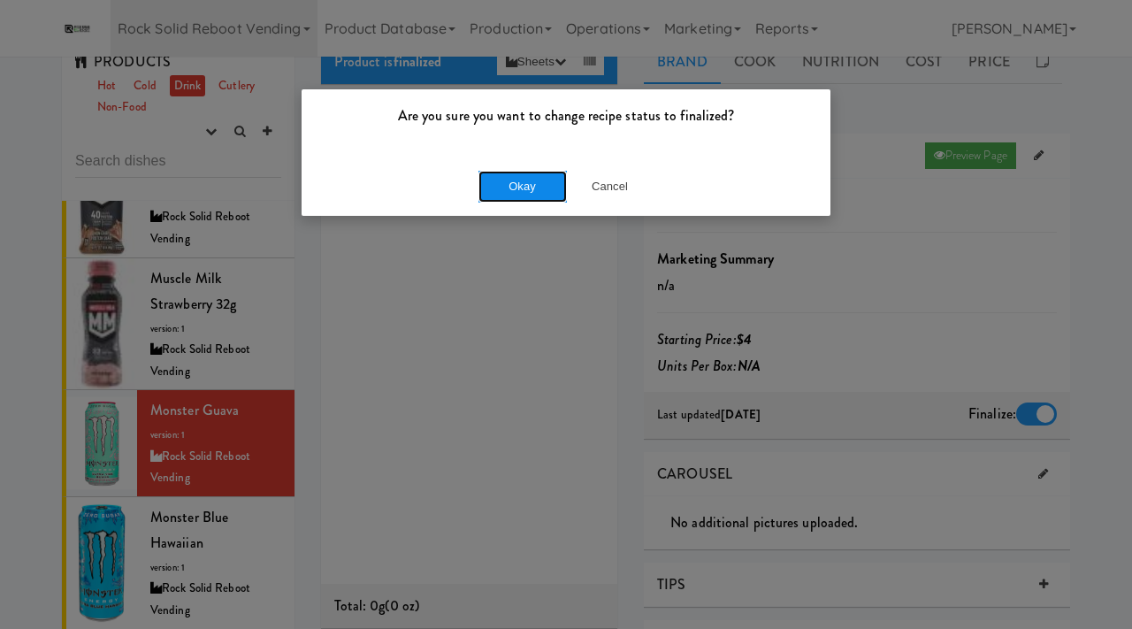
click at [513, 171] on button "Okay" at bounding box center [522, 187] width 88 height 32
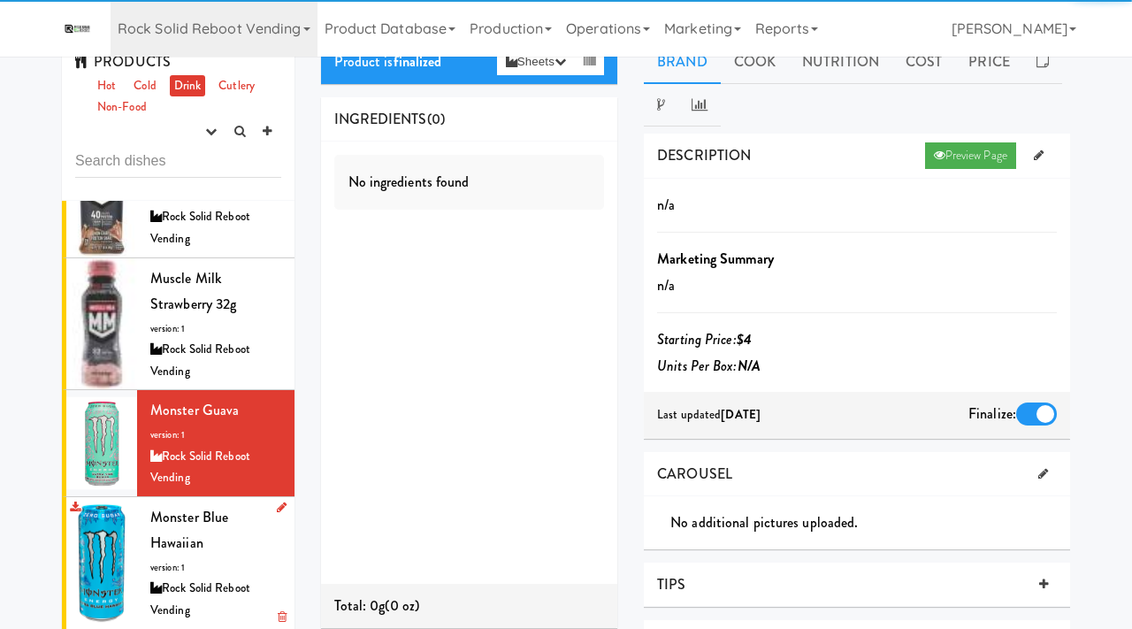
click at [210, 527] on div "Monster Blue Hawaiian version: 1 Rock Solid Reboot Vending" at bounding box center [215, 563] width 131 height 118
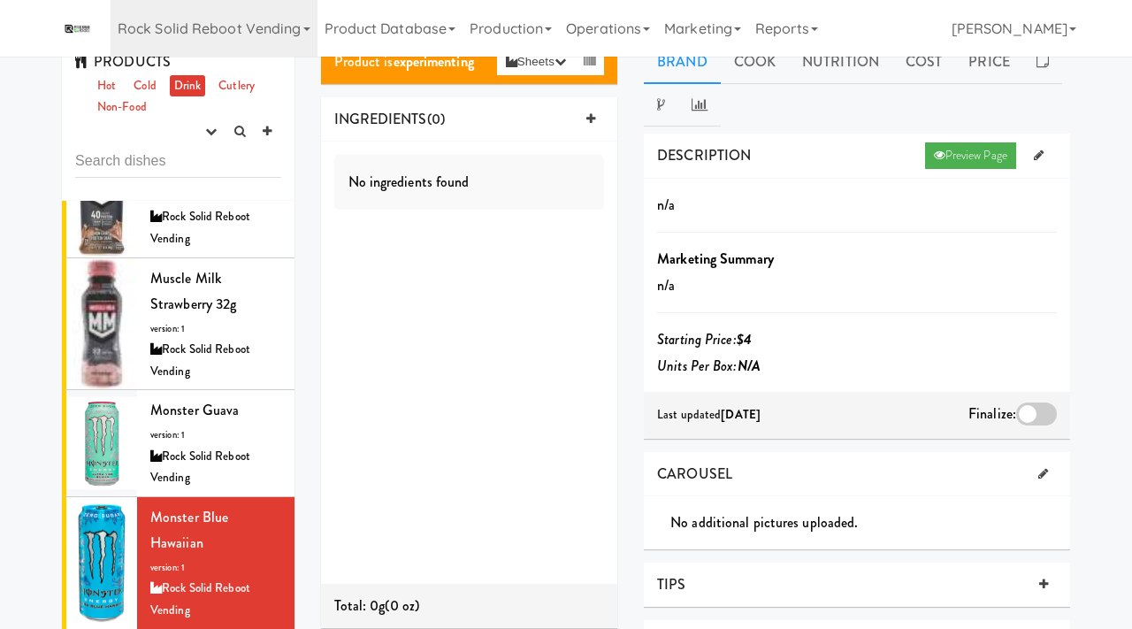
click at [1018, 414] on div at bounding box center [1036, 413] width 41 height 23
click at [0, 0] on input "checkbox" at bounding box center [0, 0] width 0 height 0
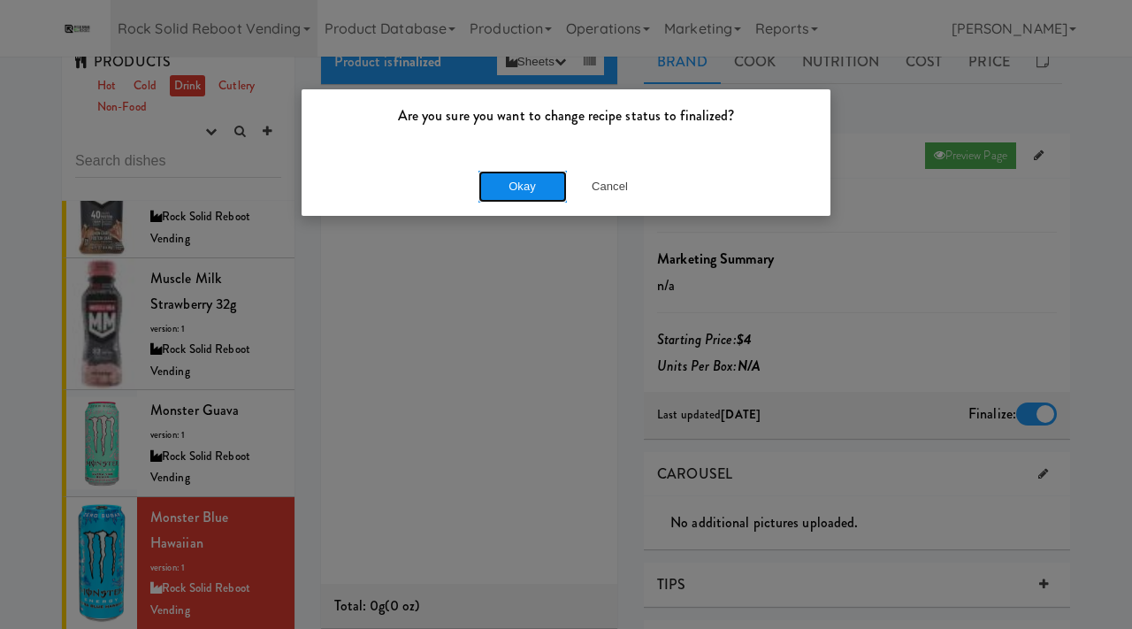
click at [535, 185] on button "Okay" at bounding box center [522, 187] width 88 height 32
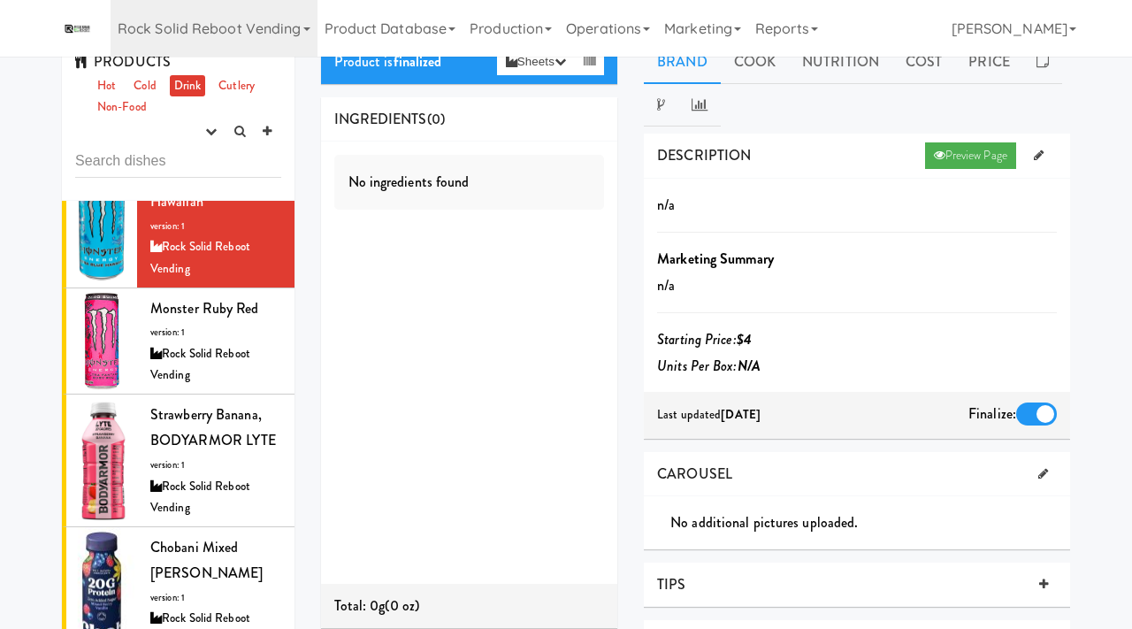
scroll to position [785, 0]
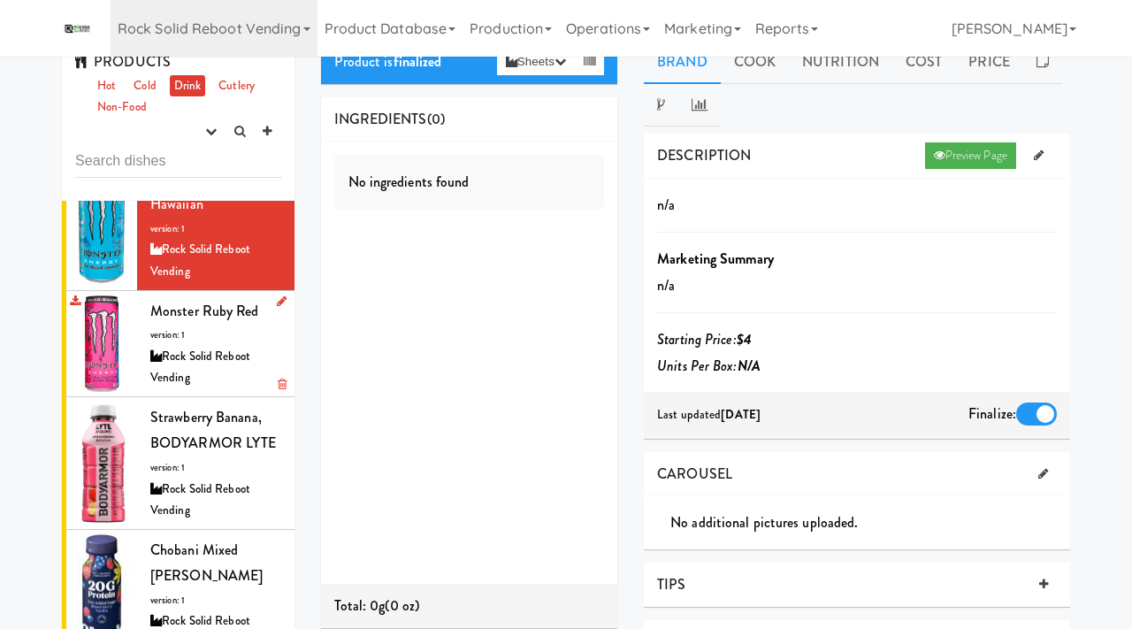
click at [210, 346] on div "Rock Solid Reboot Vending" at bounding box center [215, 367] width 131 height 43
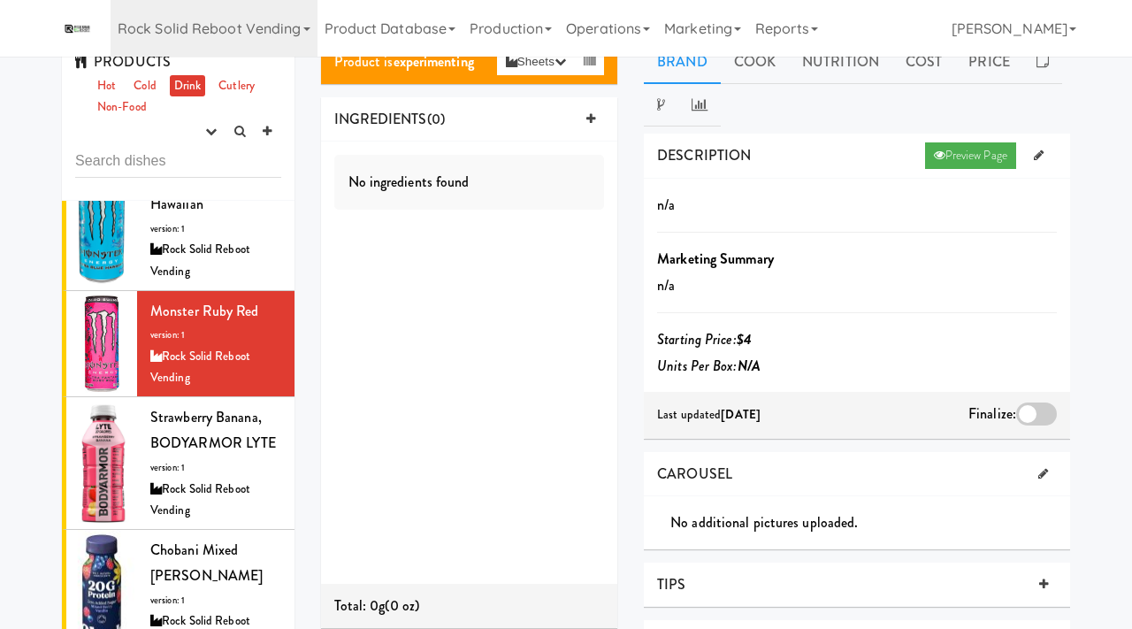
click at [1045, 421] on div at bounding box center [1036, 413] width 41 height 23
click at [0, 0] on input "checkbox" at bounding box center [0, 0] width 0 height 0
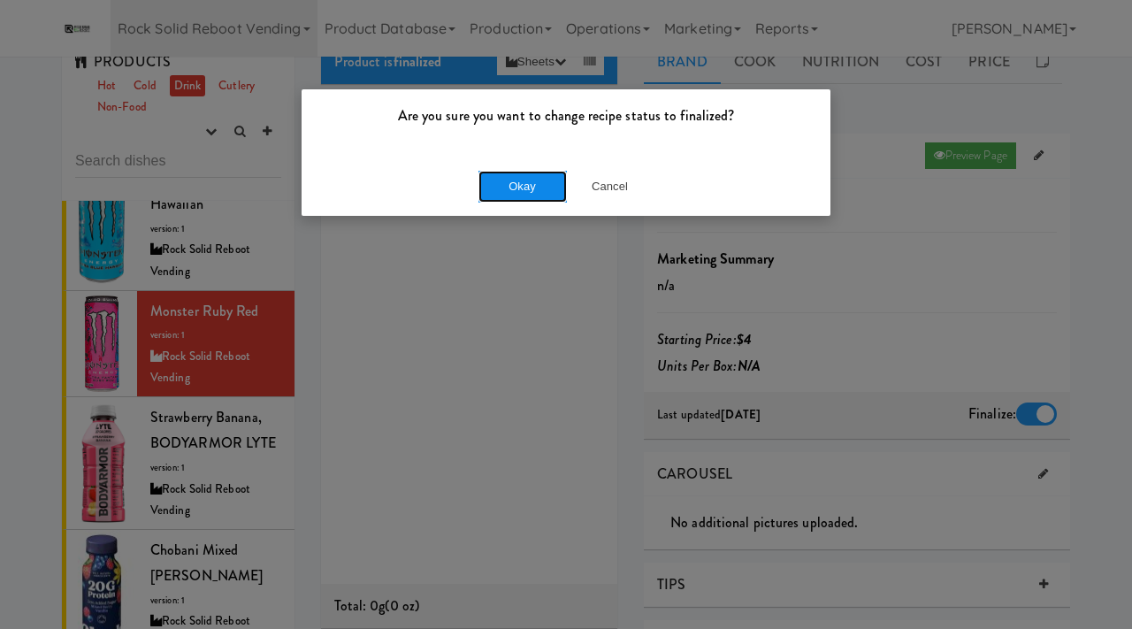
click at [539, 190] on button "Okay" at bounding box center [522, 187] width 88 height 32
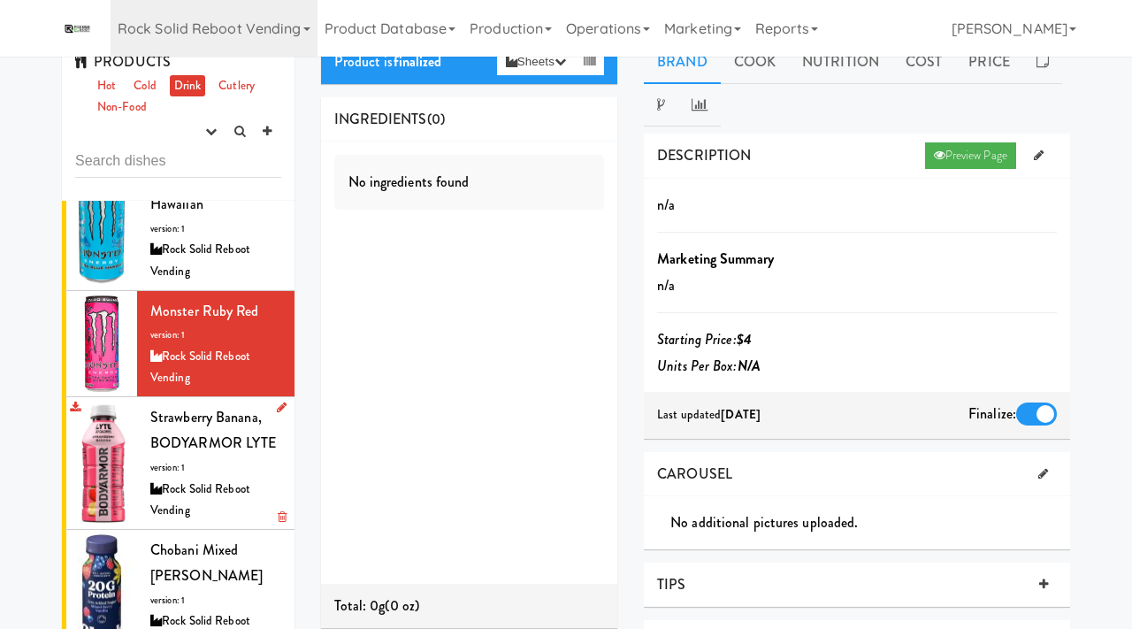
click at [185, 418] on span "Strawberry Banana, BODYARMOR LYTE" at bounding box center [213, 430] width 126 height 47
